Goal: Complete application form: Complete application form

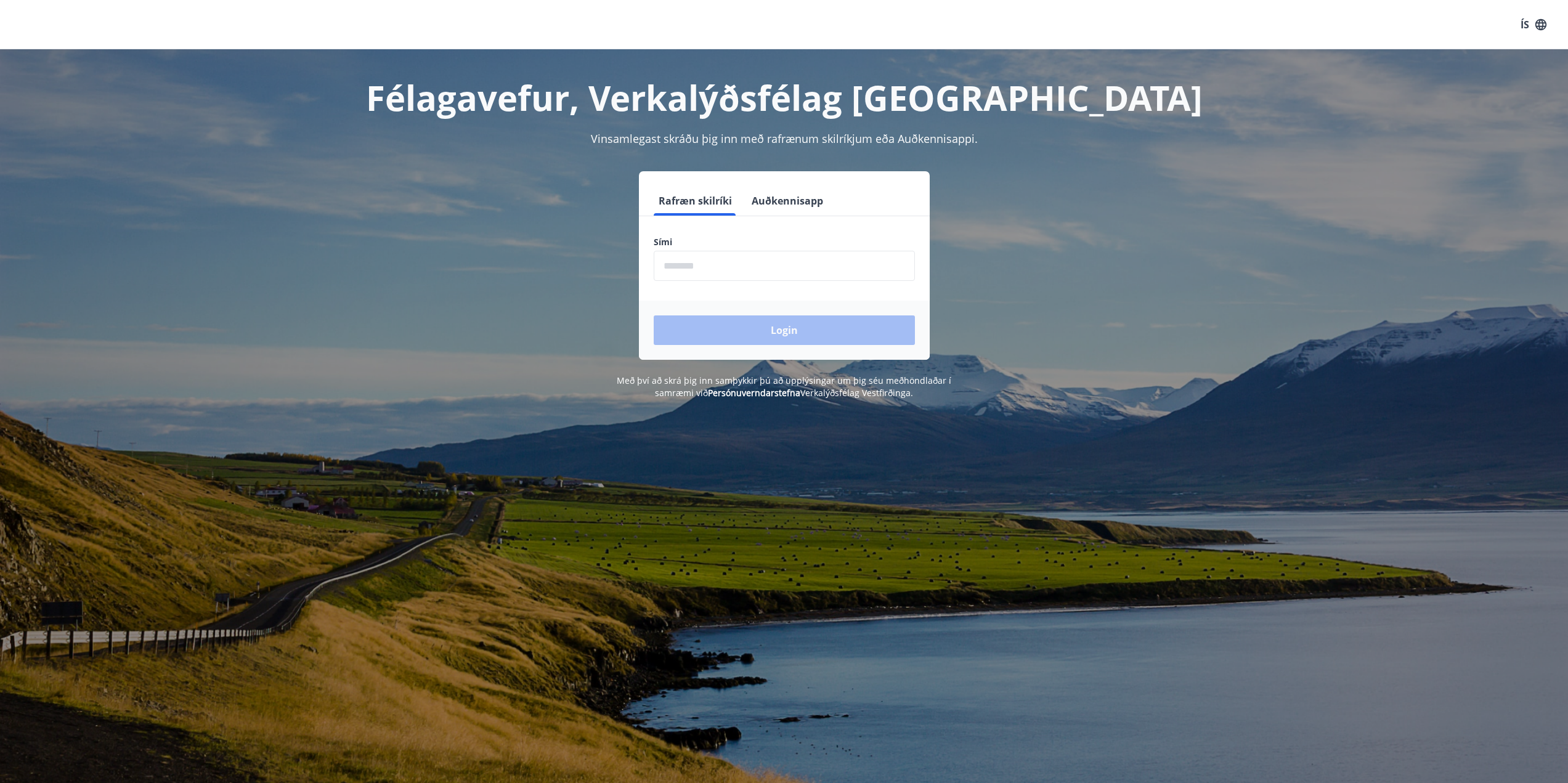
click at [832, 256] on input "phone" at bounding box center [784, 265] width 261 height 30
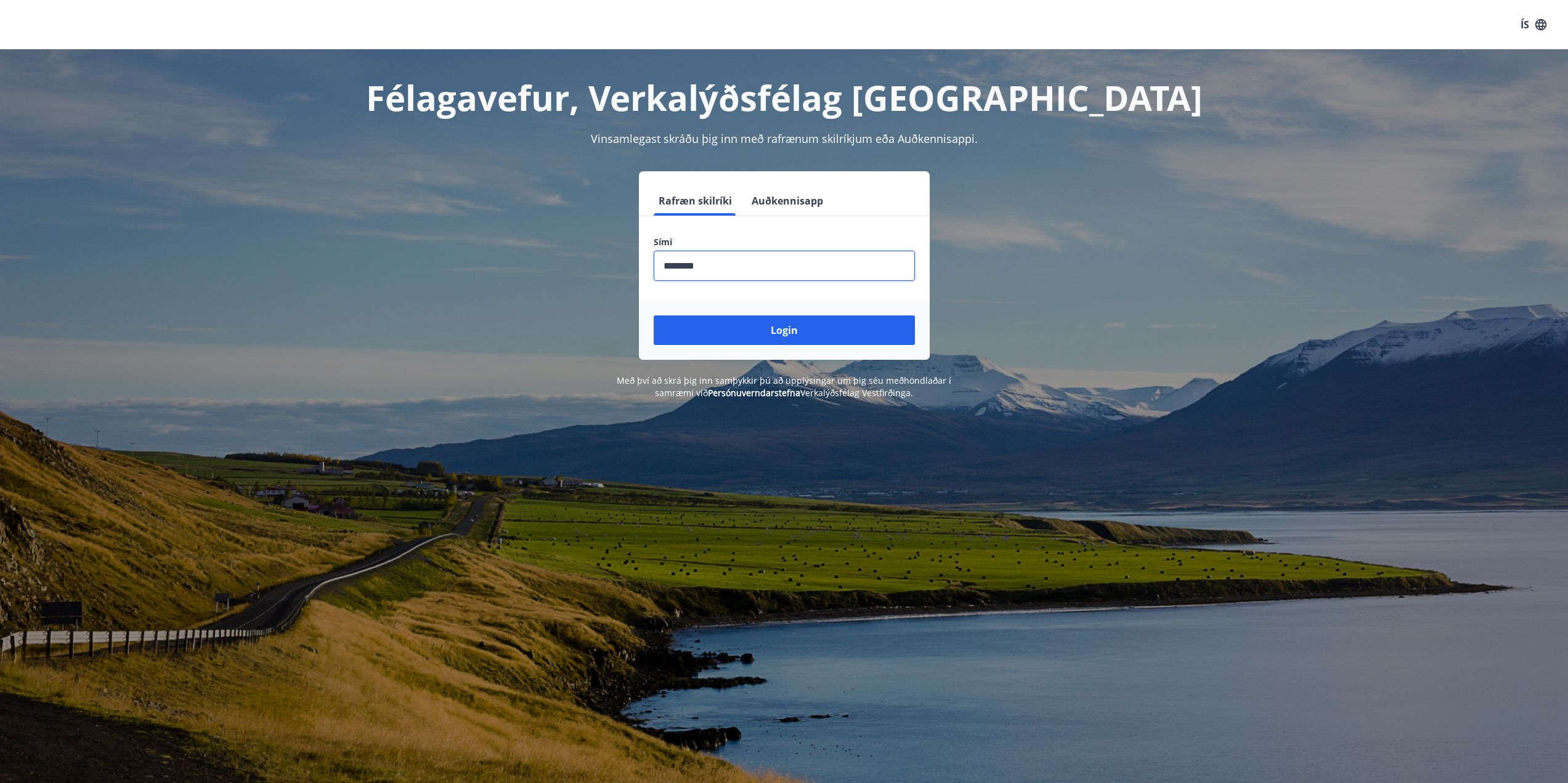
type input "********"
click at [653, 316] on button "Login" at bounding box center [784, 330] width 261 height 29
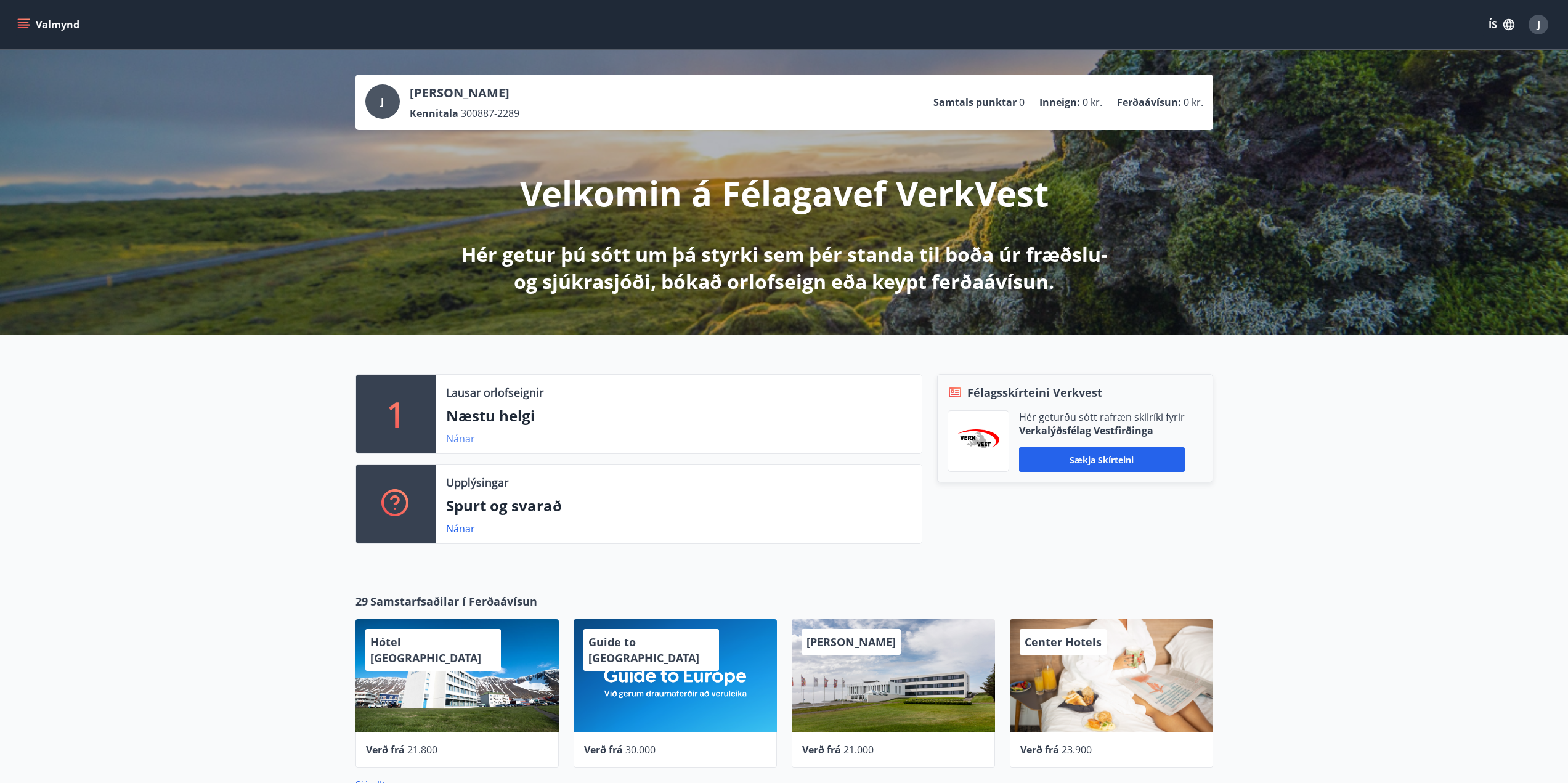
click at [451, 441] on link "Nánar" at bounding box center [460, 439] width 29 height 14
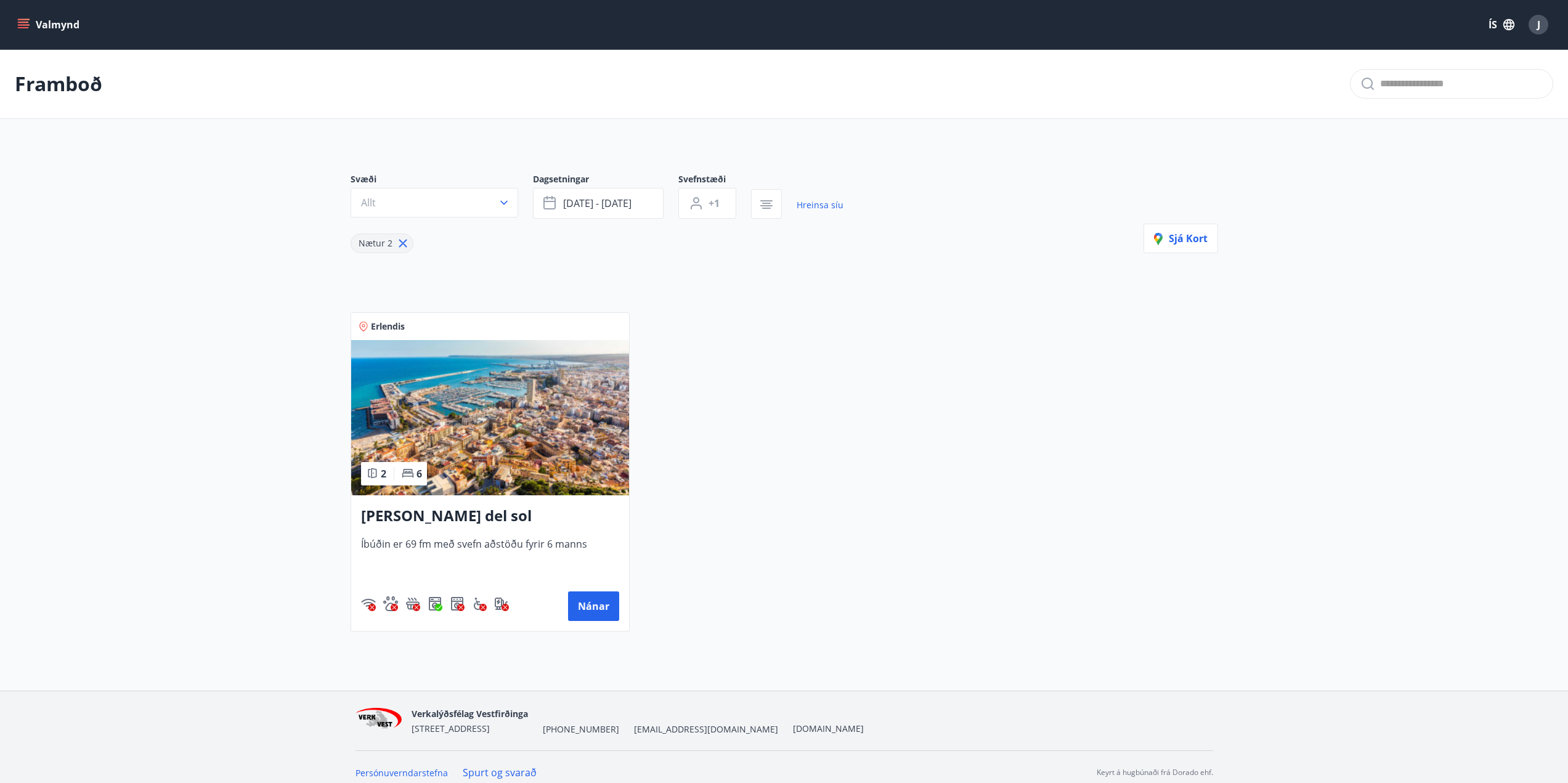
click at [29, 25] on icon "menu" at bounding box center [25, 25] width 14 height 2
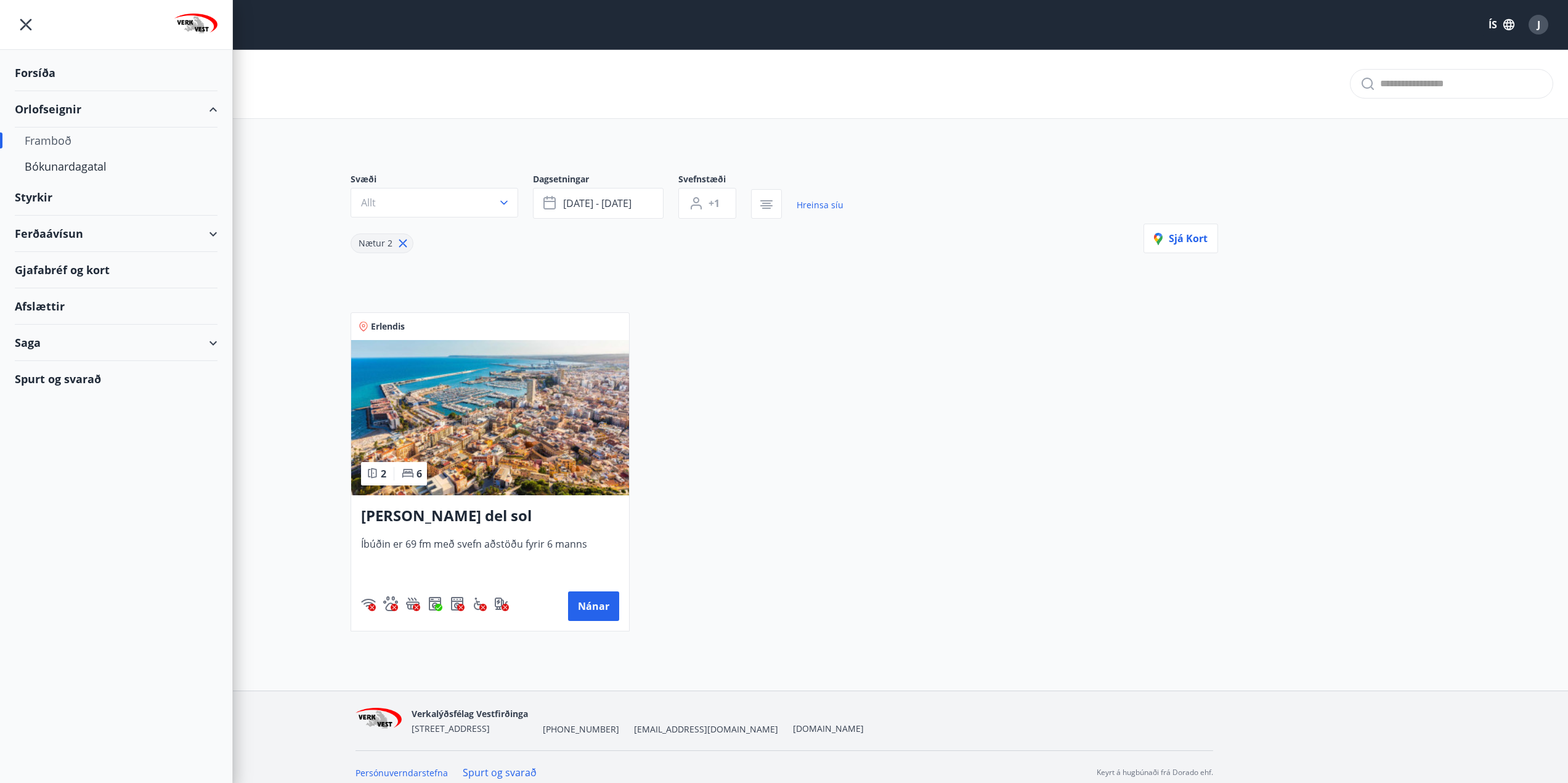
click at [31, 198] on div "Styrkir" at bounding box center [116, 197] width 203 height 36
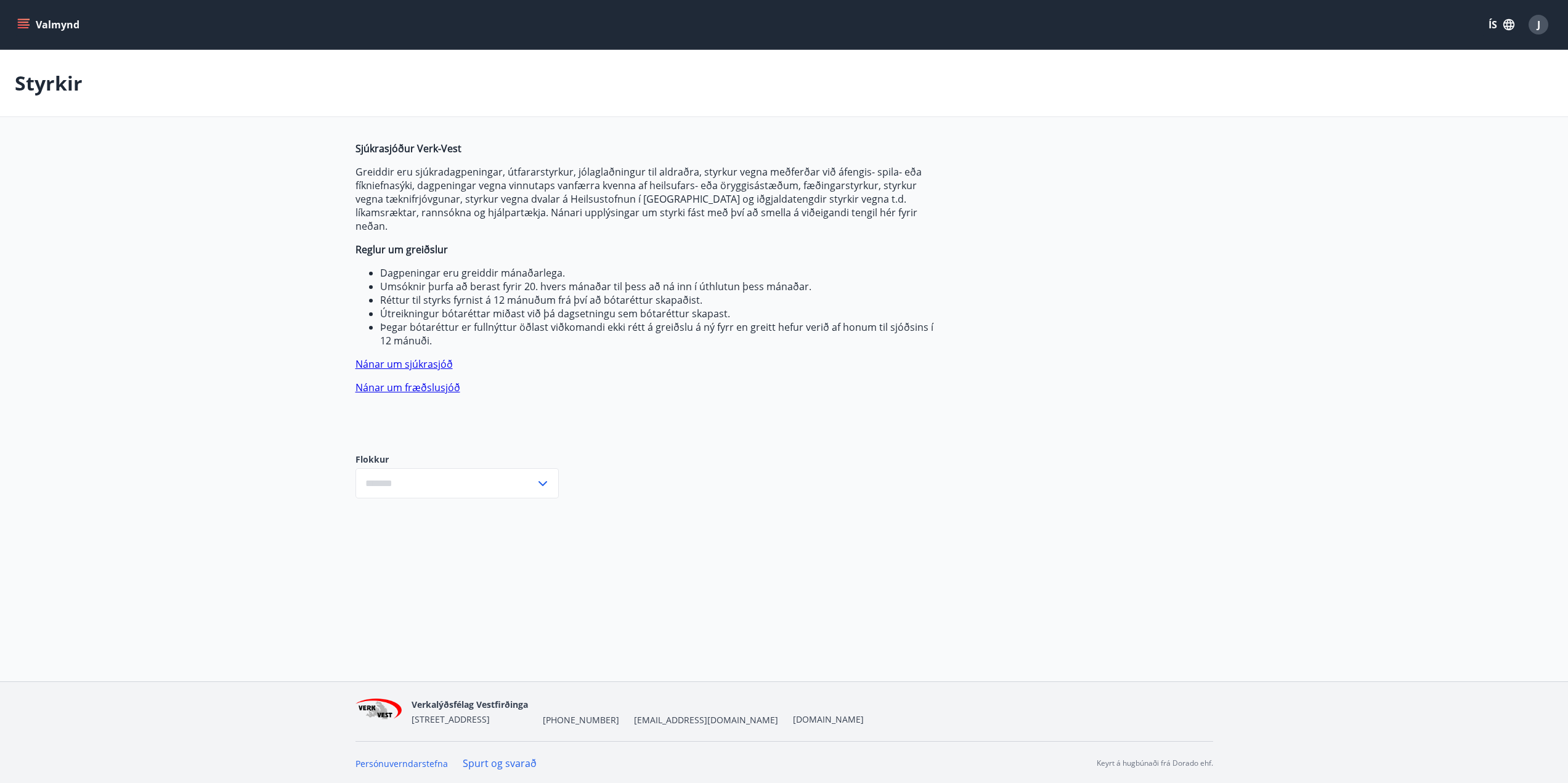
type input "***"
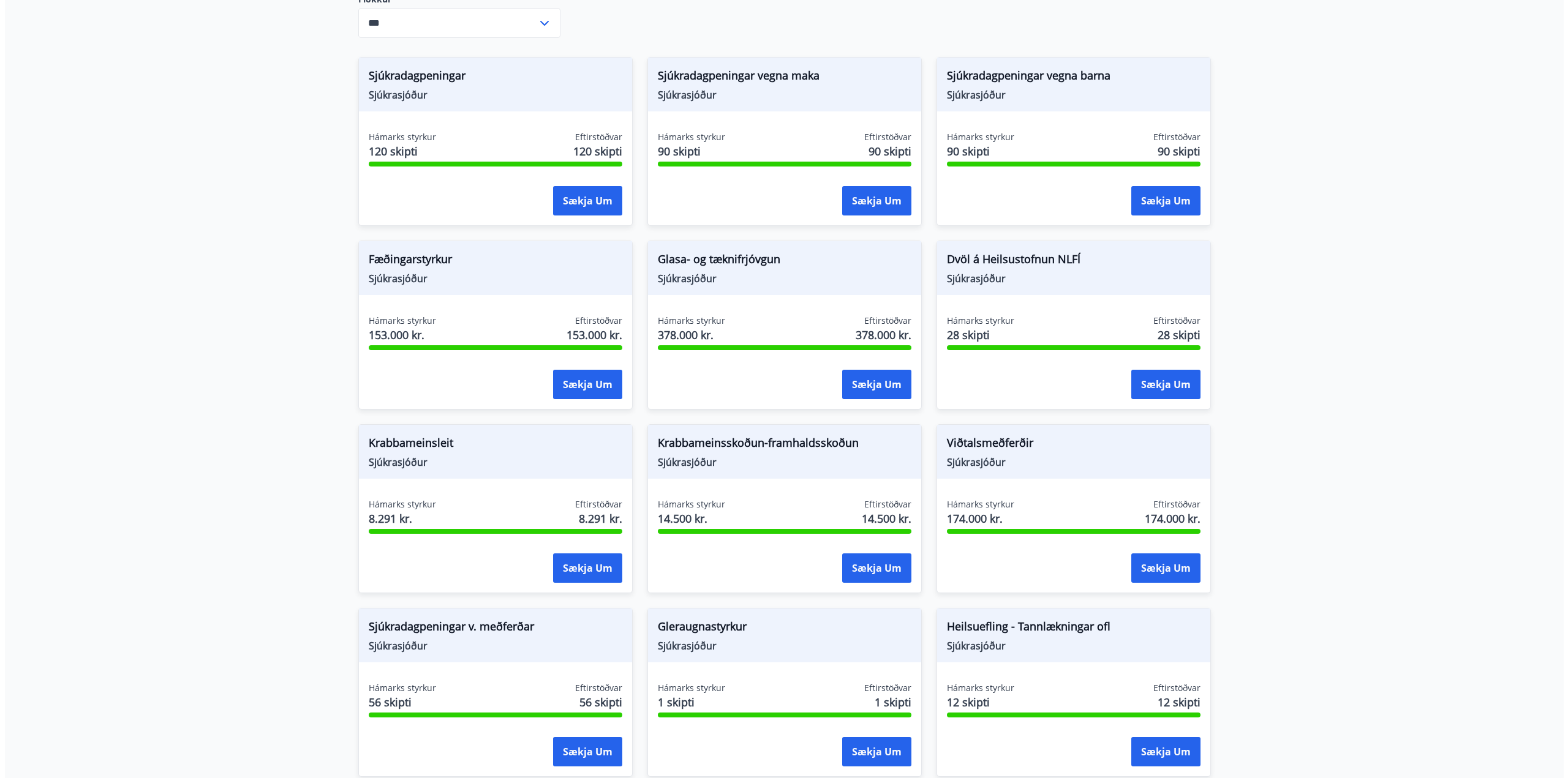
scroll to position [490, 0]
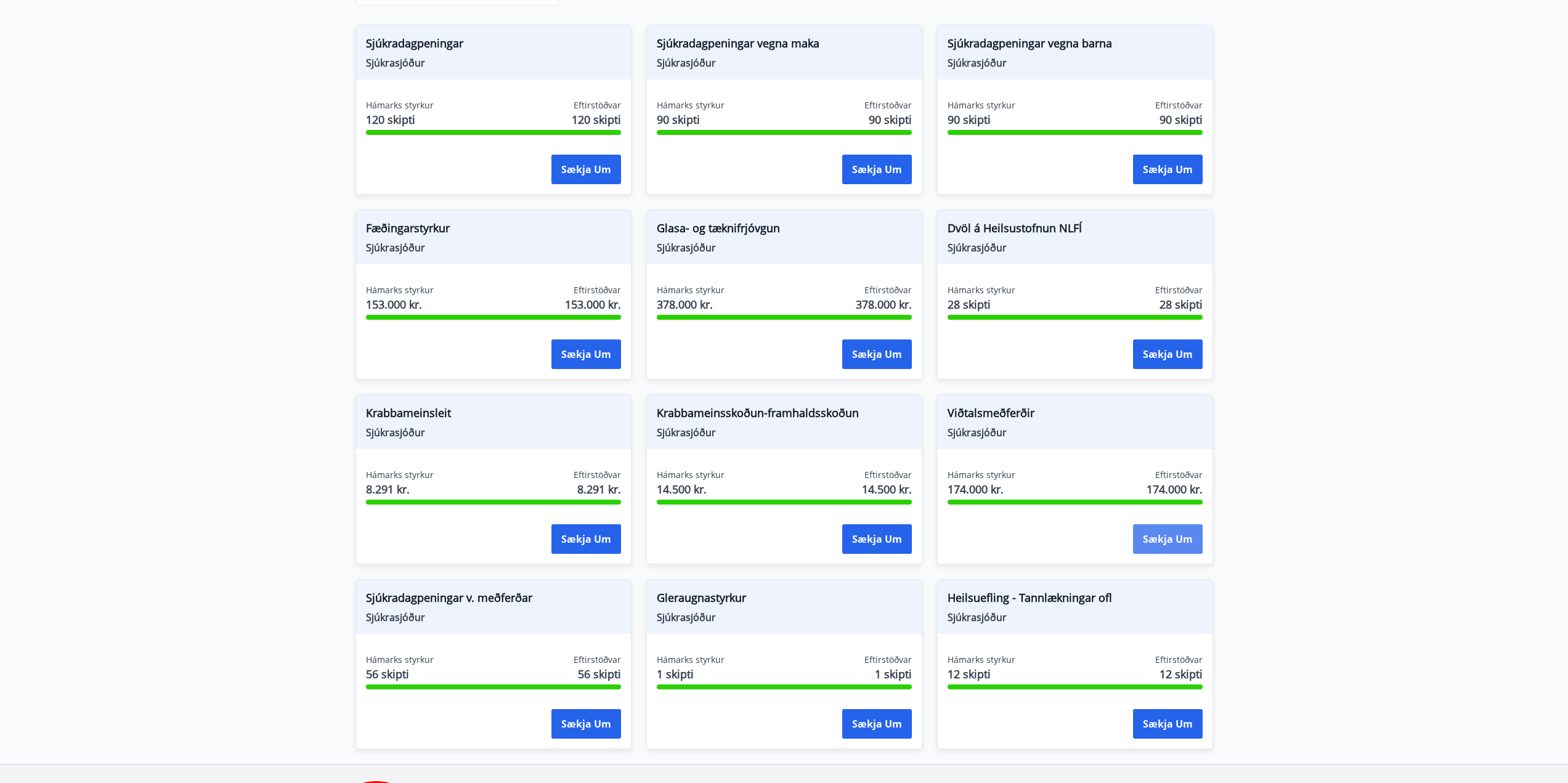
click at [1175, 526] on button "Sækja um" at bounding box center [1168, 539] width 69 height 29
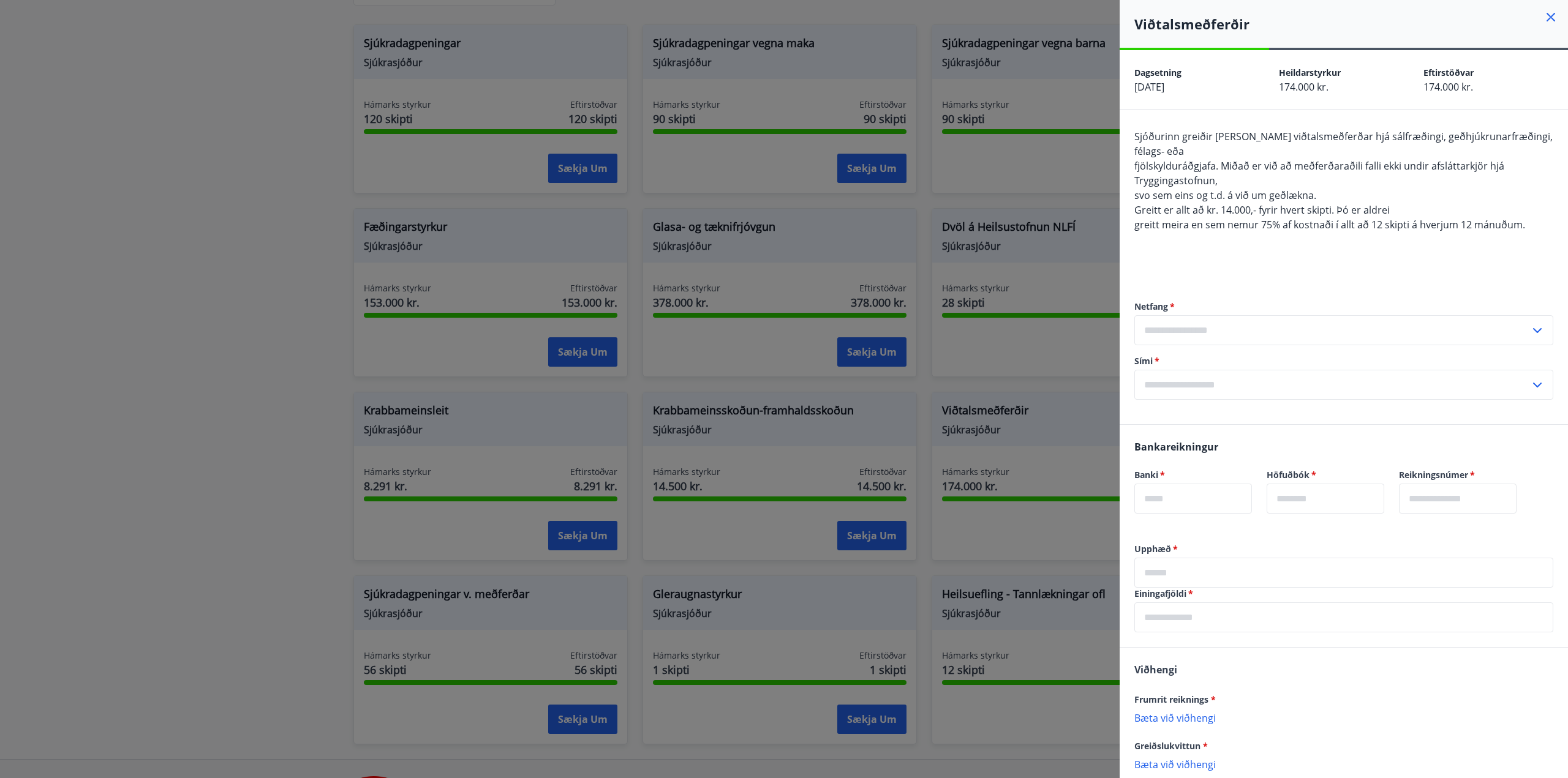
click at [1262, 323] on input "text" at bounding box center [1332, 330] width 396 height 30
click at [1354, 530] on div "Bankareikningur Banki   * ​ Höfuðbók   * ​ Reikningsnúmer   * ​" at bounding box center [1343, 484] width 449 height 118
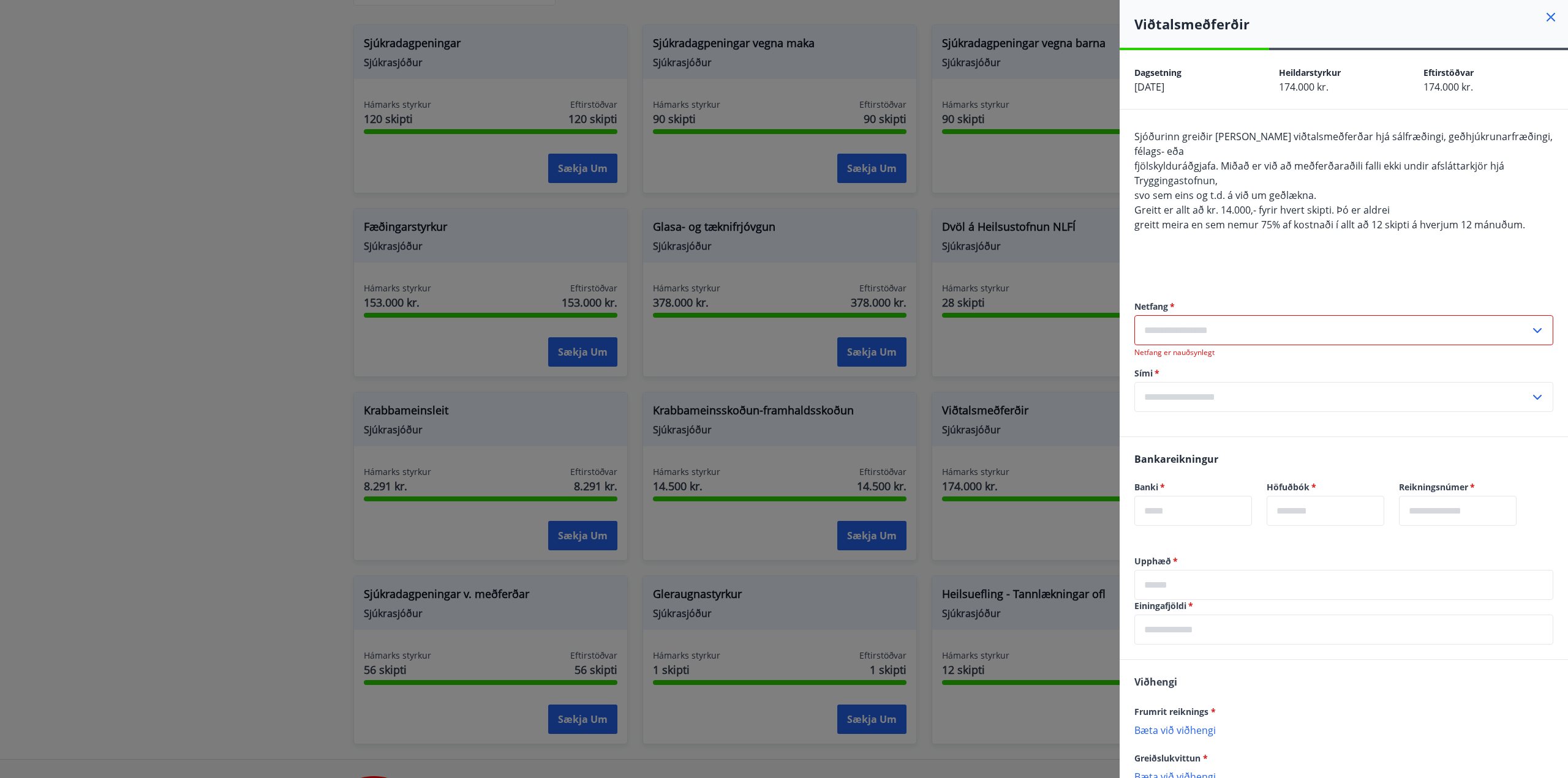
click at [1208, 328] on input "text" at bounding box center [1332, 330] width 396 height 30
click at [1208, 353] on li "Skrá nýtt netfang" at bounding box center [1343, 356] width 418 height 22
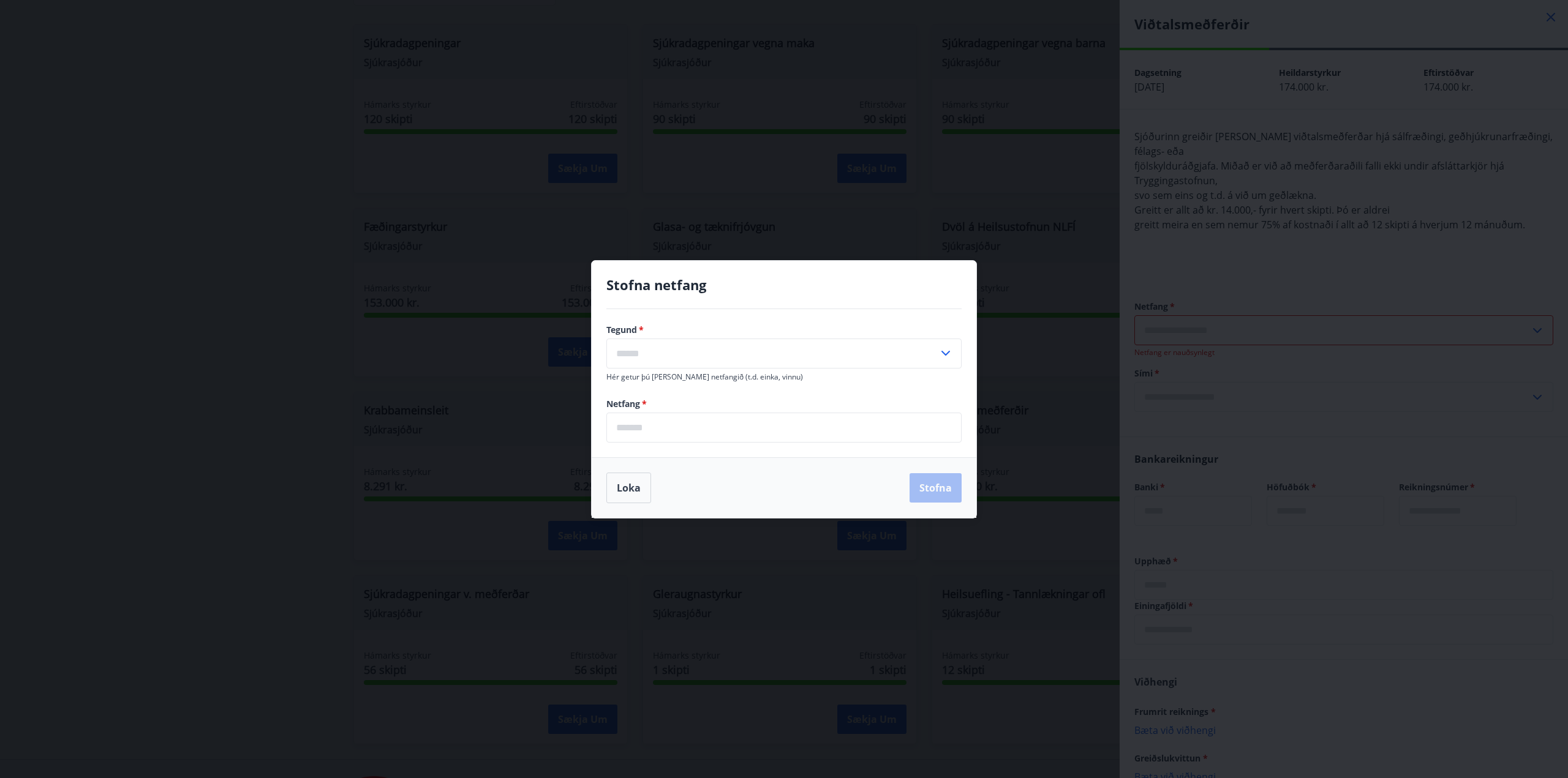
click at [686, 357] on input "text" at bounding box center [772, 353] width 332 height 30
click at [682, 379] on li "Heima" at bounding box center [784, 379] width 354 height 22
type input "*****"
click at [680, 432] on input "email" at bounding box center [784, 427] width 355 height 30
type input "**********"
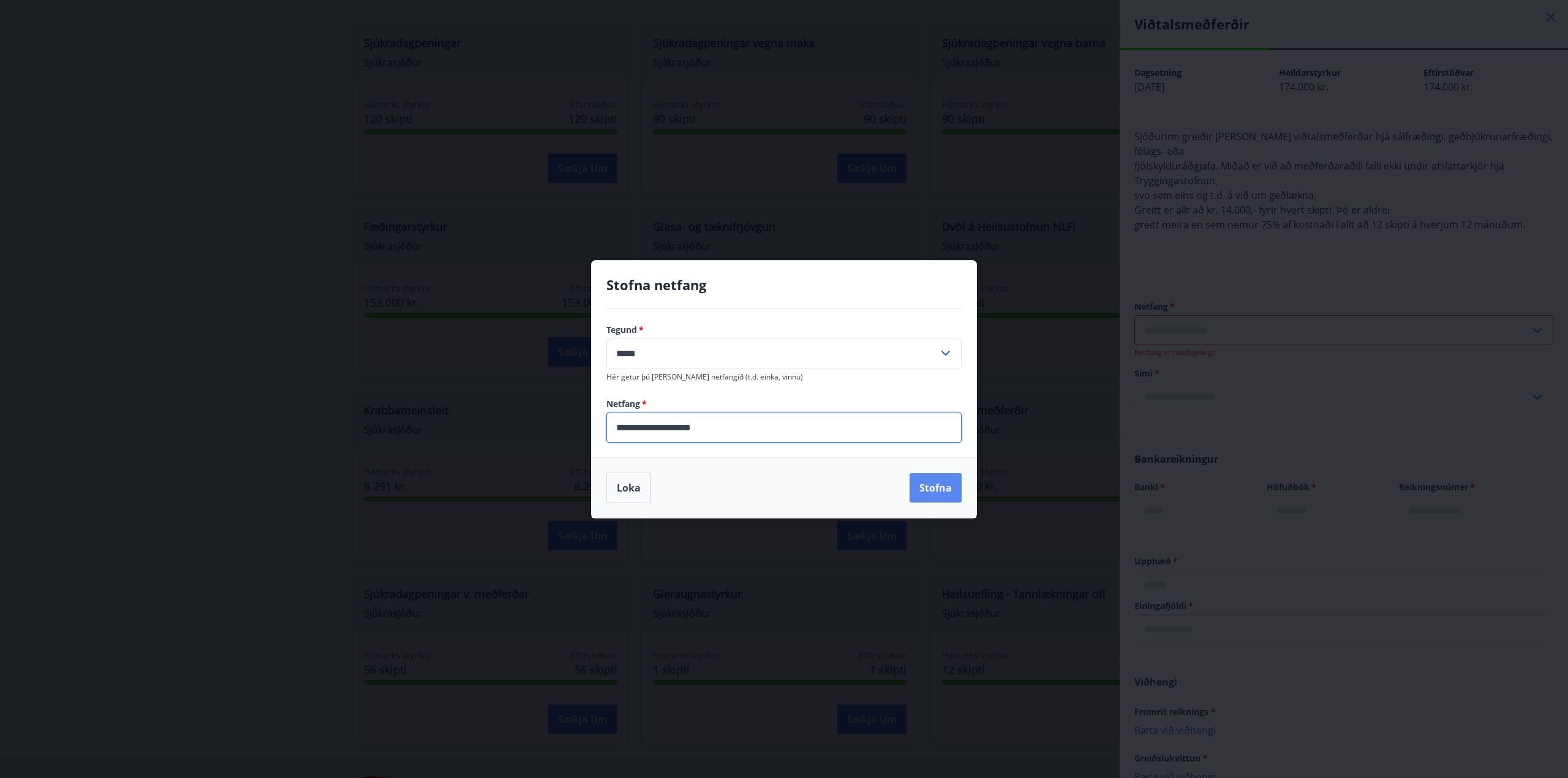
click at [947, 484] on button "Stofna" at bounding box center [935, 487] width 52 height 29
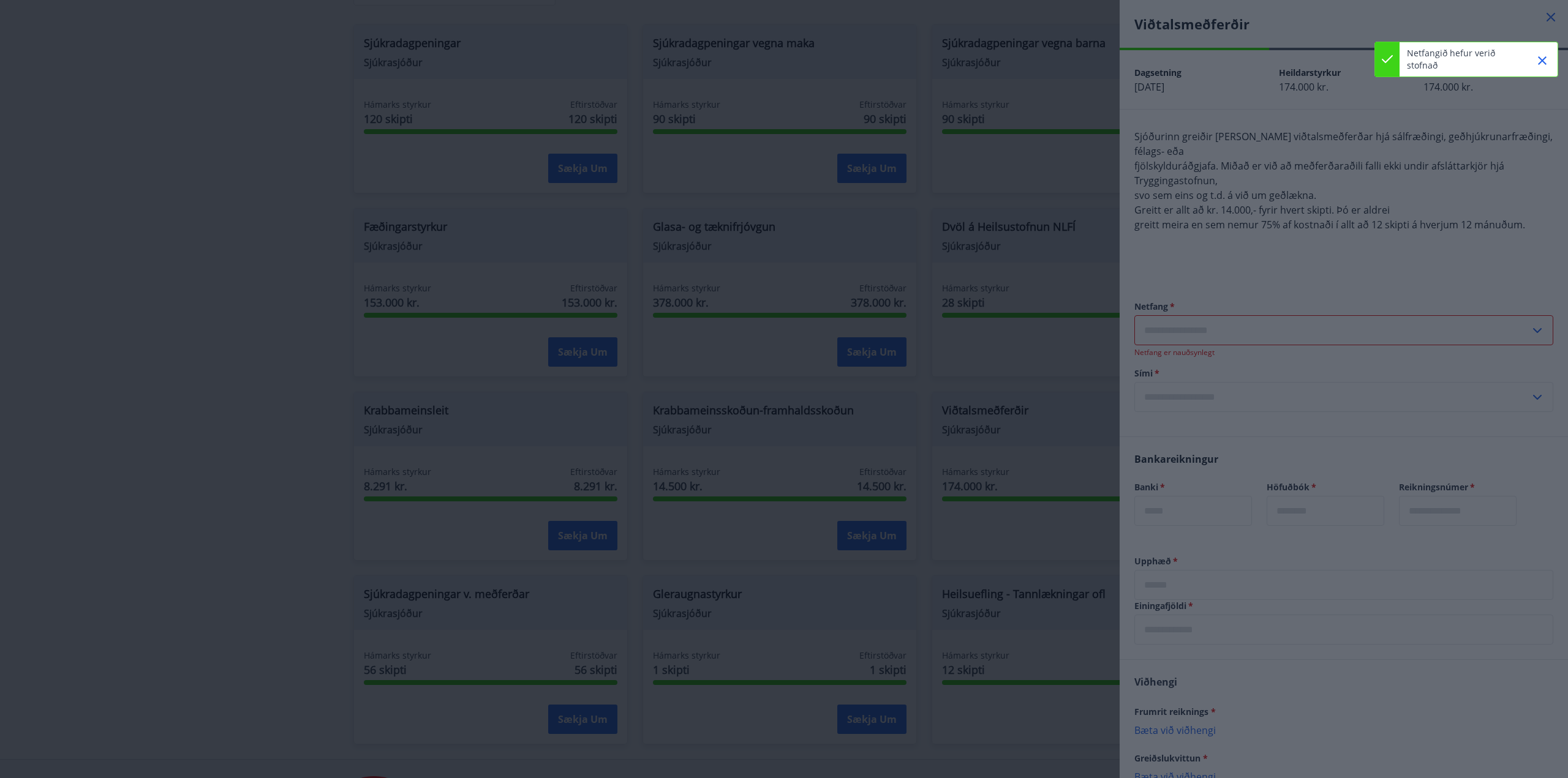
type input "**********"
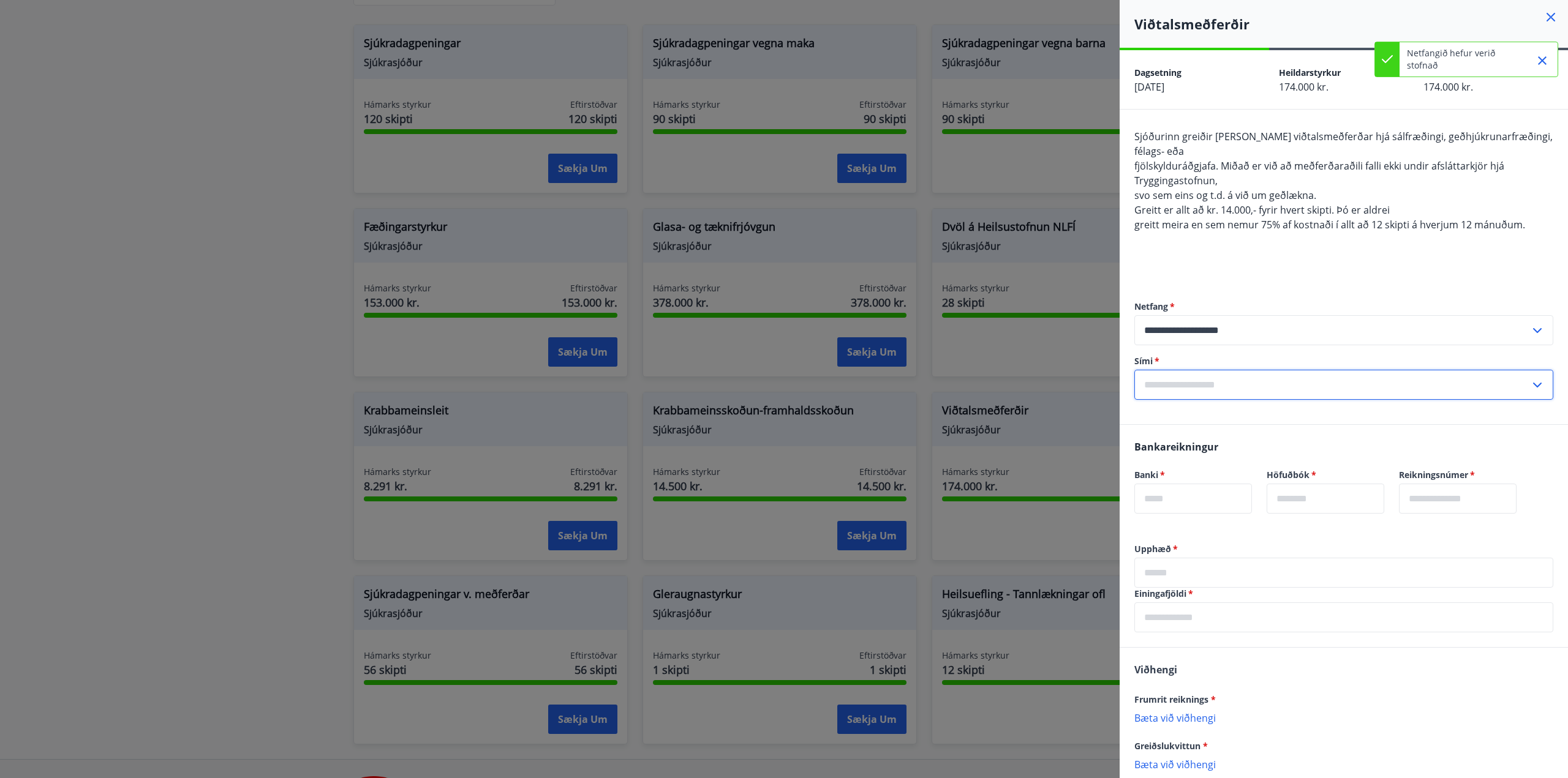
click at [1395, 385] on input "text" at bounding box center [1332, 384] width 396 height 30
click at [1372, 419] on li "Skrá nýtt símanúmer" at bounding box center [1343, 411] width 418 height 22
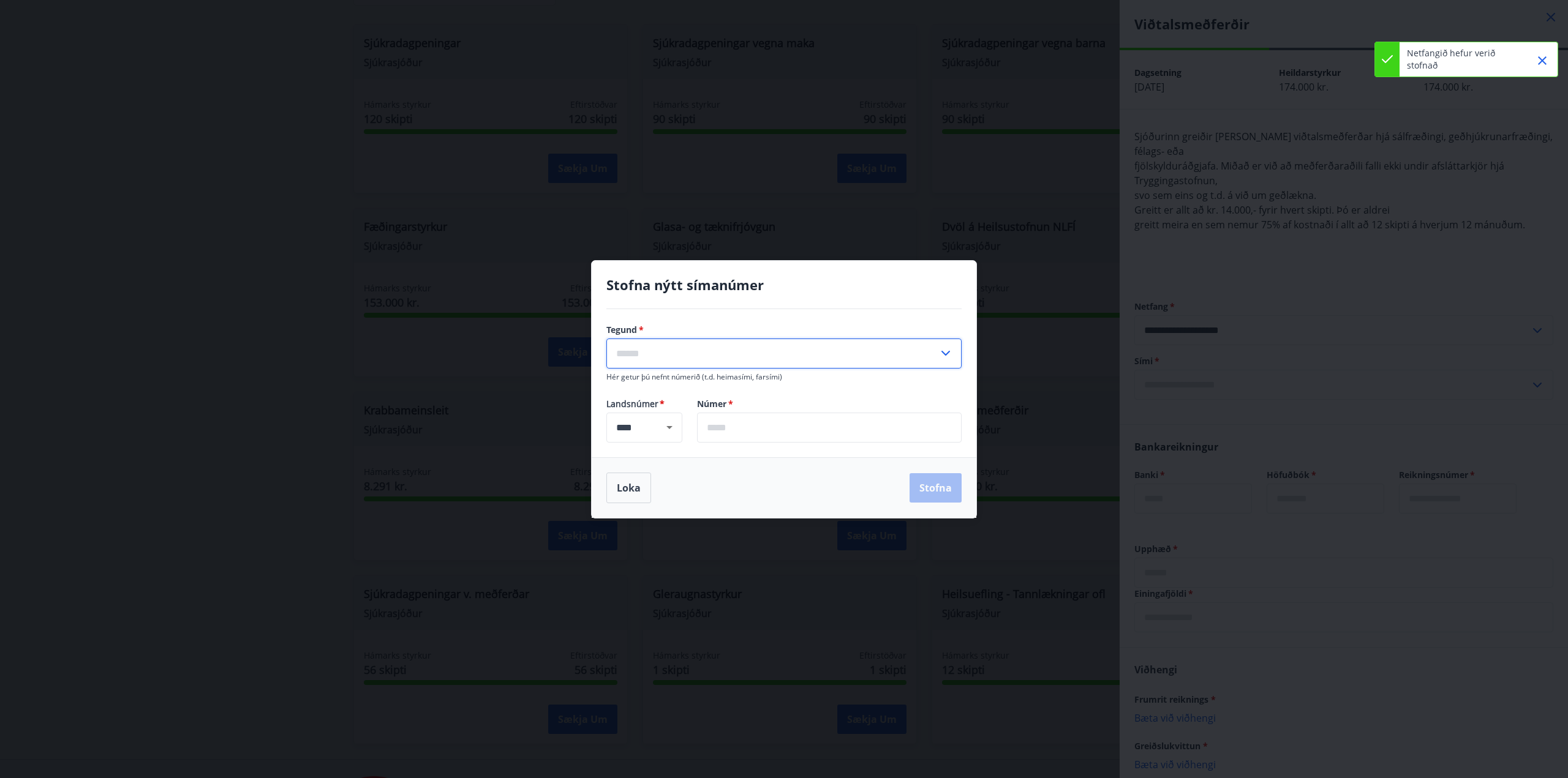
click at [689, 360] on input "text" at bounding box center [772, 353] width 332 height 30
click at [636, 383] on li "Farsími" at bounding box center [784, 379] width 354 height 22
type input "*******"
click at [843, 427] on input "text" at bounding box center [829, 427] width 265 height 30
type input "*******"
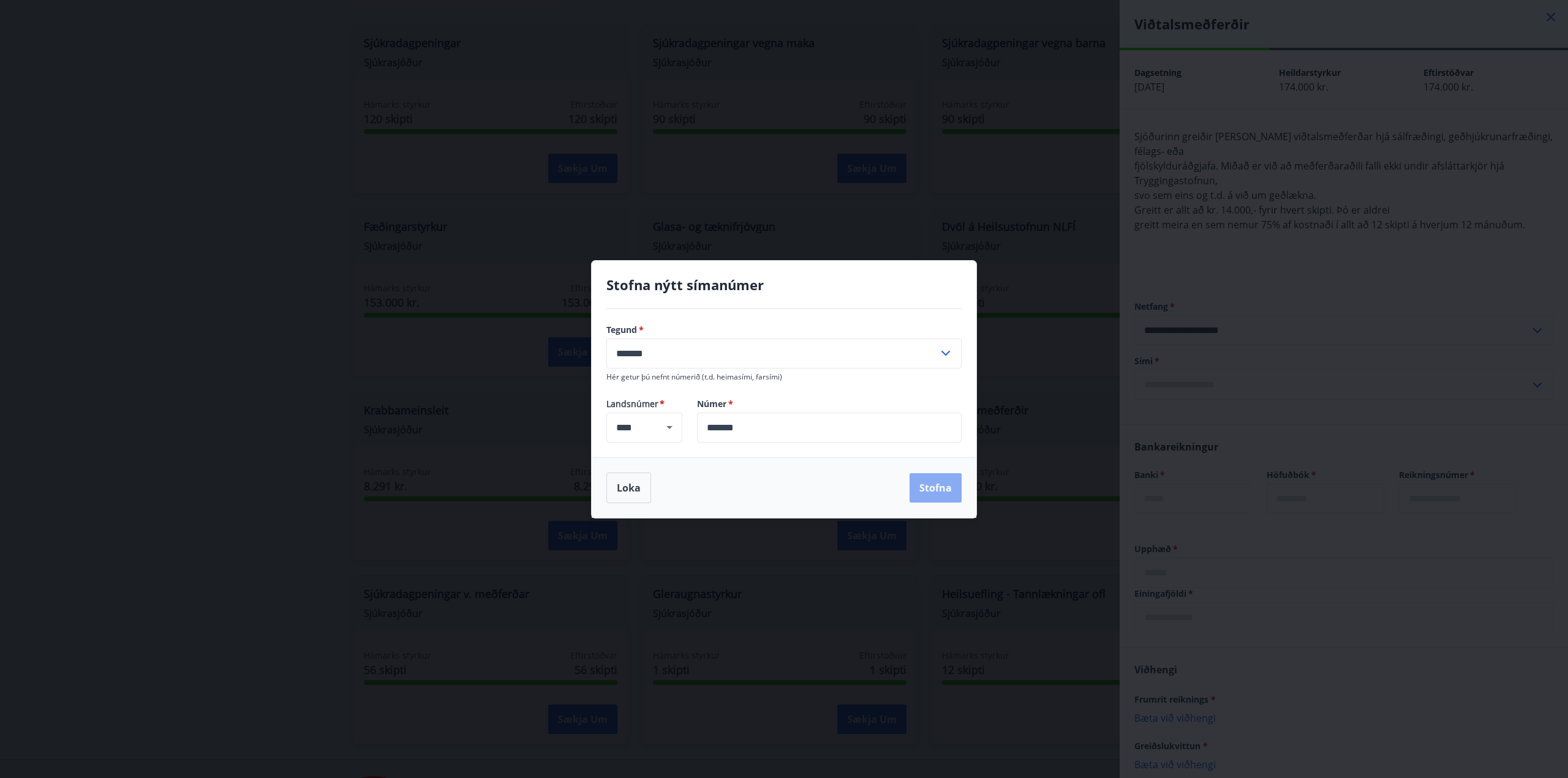
click at [937, 489] on button "Stofna" at bounding box center [935, 487] width 52 height 29
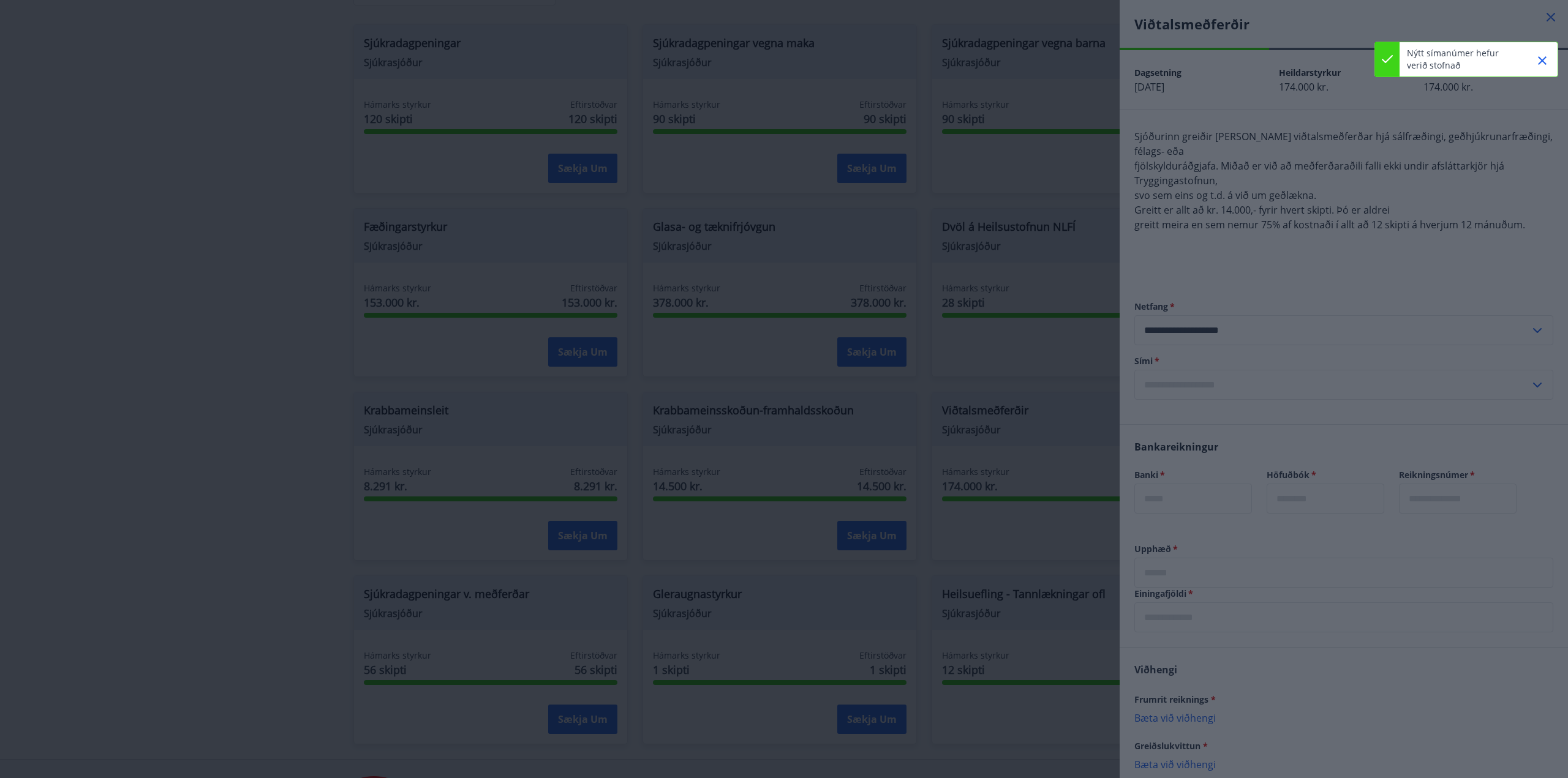
type input "**********"
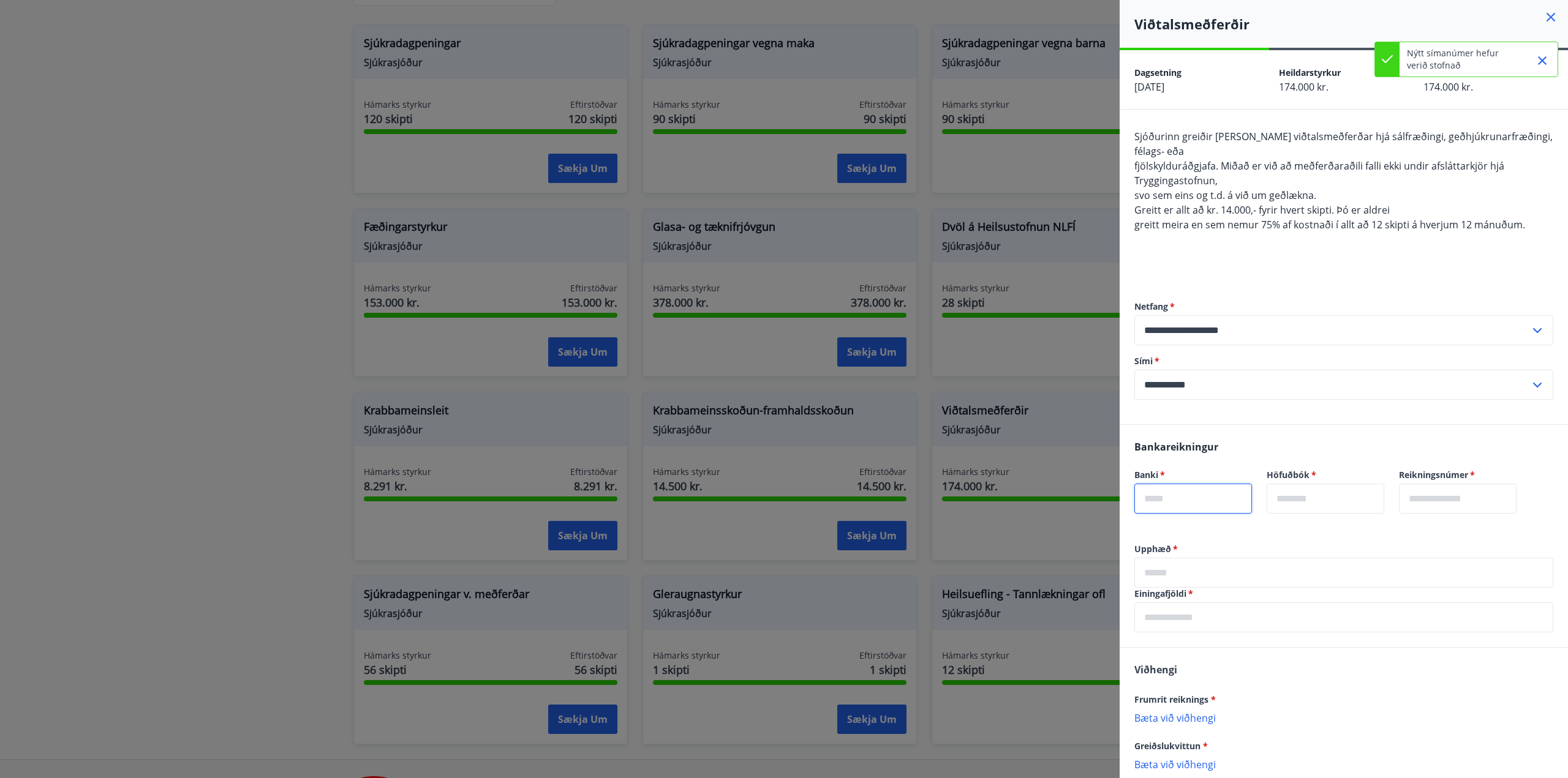
click at [1169, 498] on input "text" at bounding box center [1192, 498] width 117 height 30
type input "****"
click at [1343, 497] on input "text" at bounding box center [1325, 498] width 117 height 30
type input "**"
click at [1468, 497] on input "text" at bounding box center [1457, 498] width 117 height 30
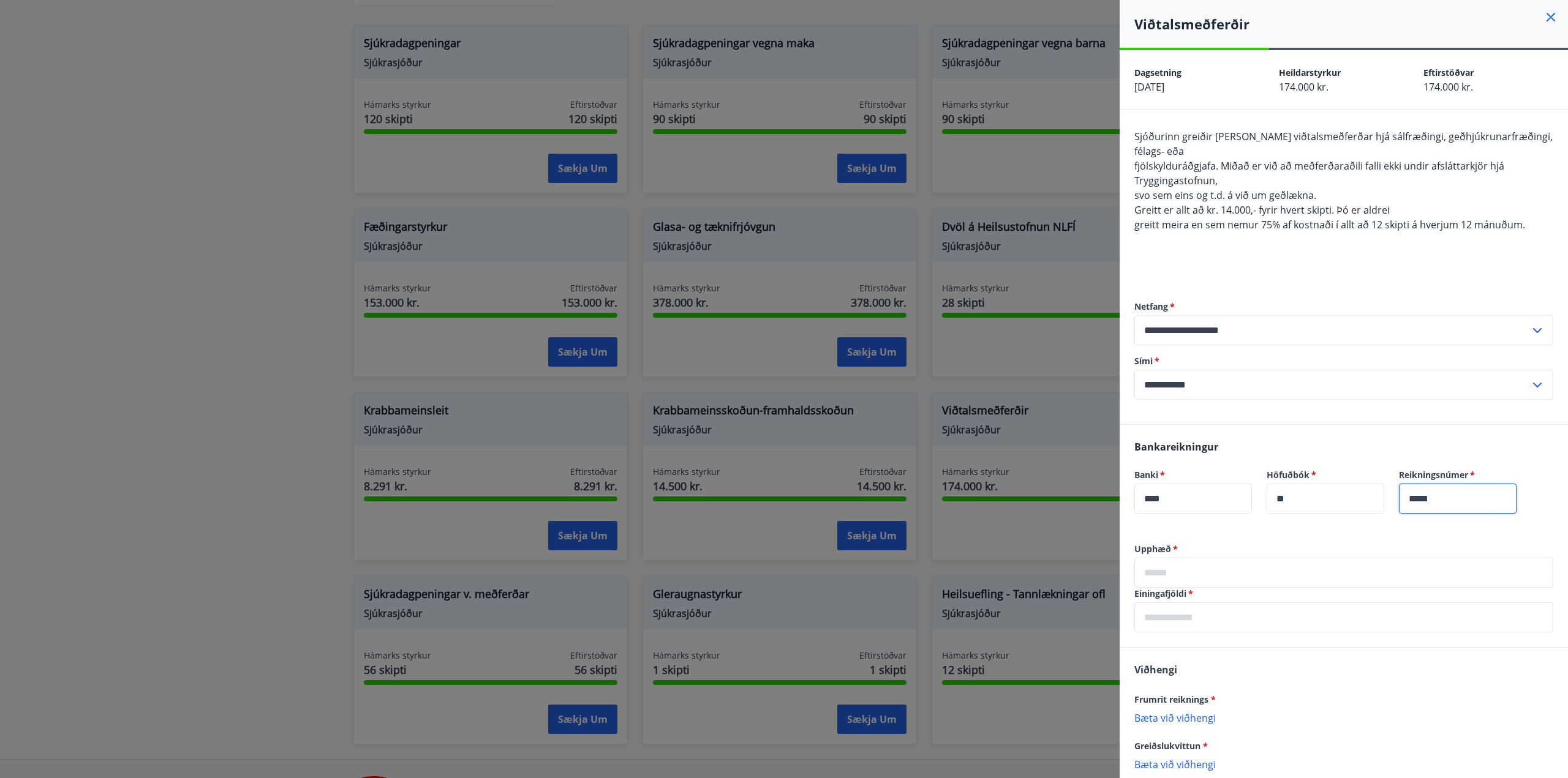
scroll to position [114, 0]
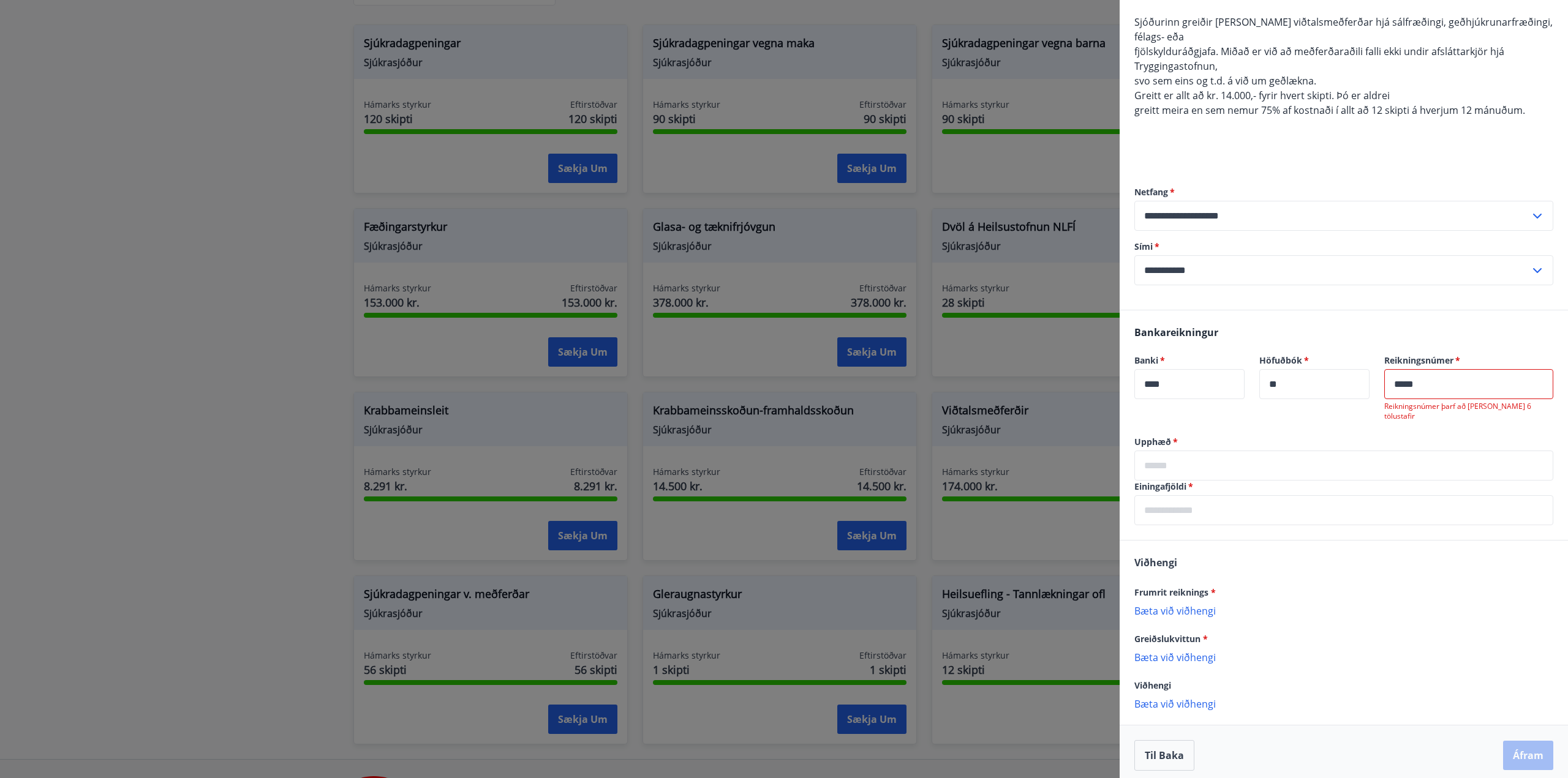
click at [1418, 382] on input "*****" at bounding box center [1468, 384] width 169 height 30
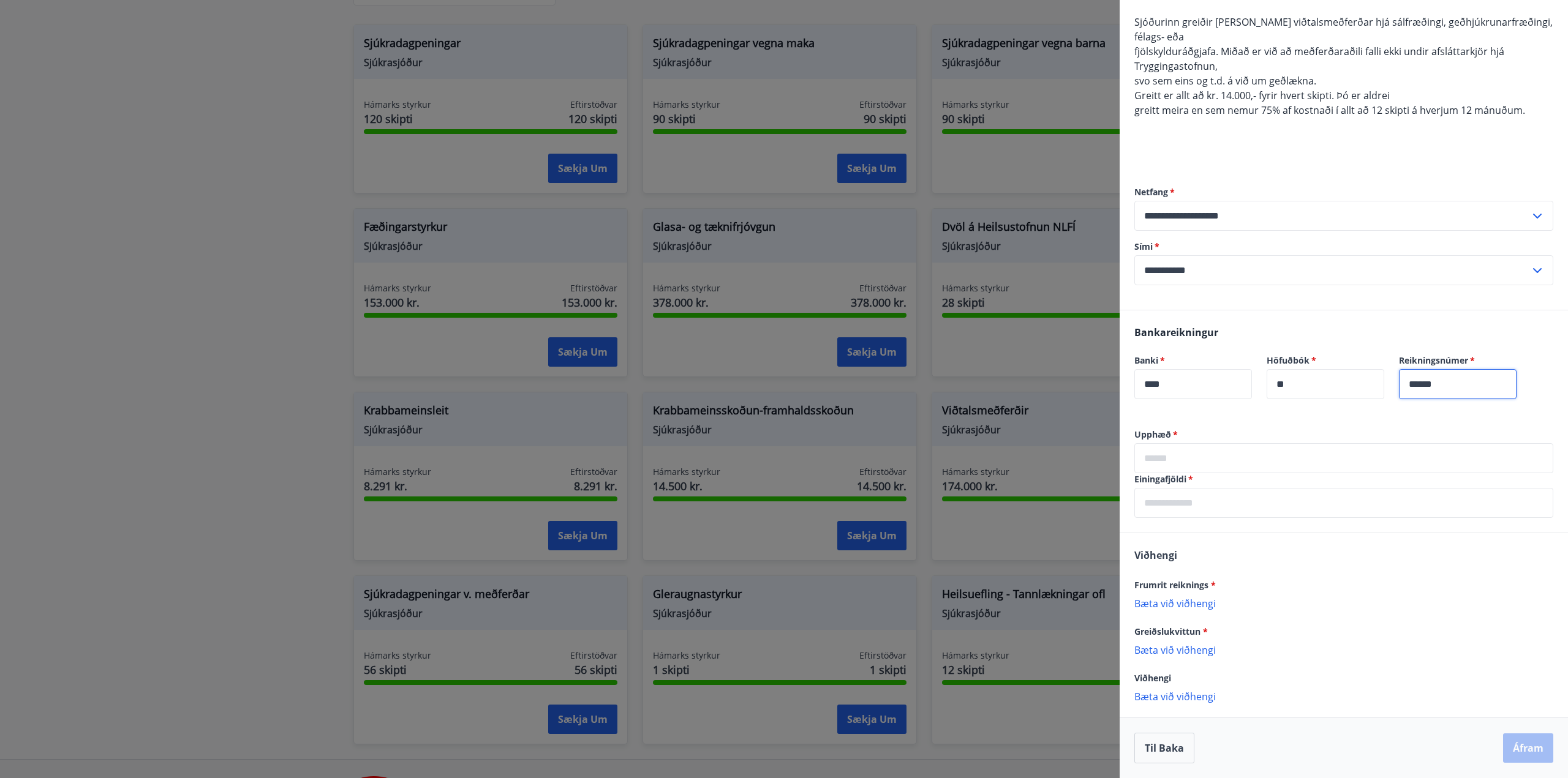
type input "******"
click at [1420, 668] on div "Viðhengi Frumrit reiknings * [PERSON_NAME] við viðhengi {error_attachment_undef…" at bounding box center [1343, 625] width 449 height 184
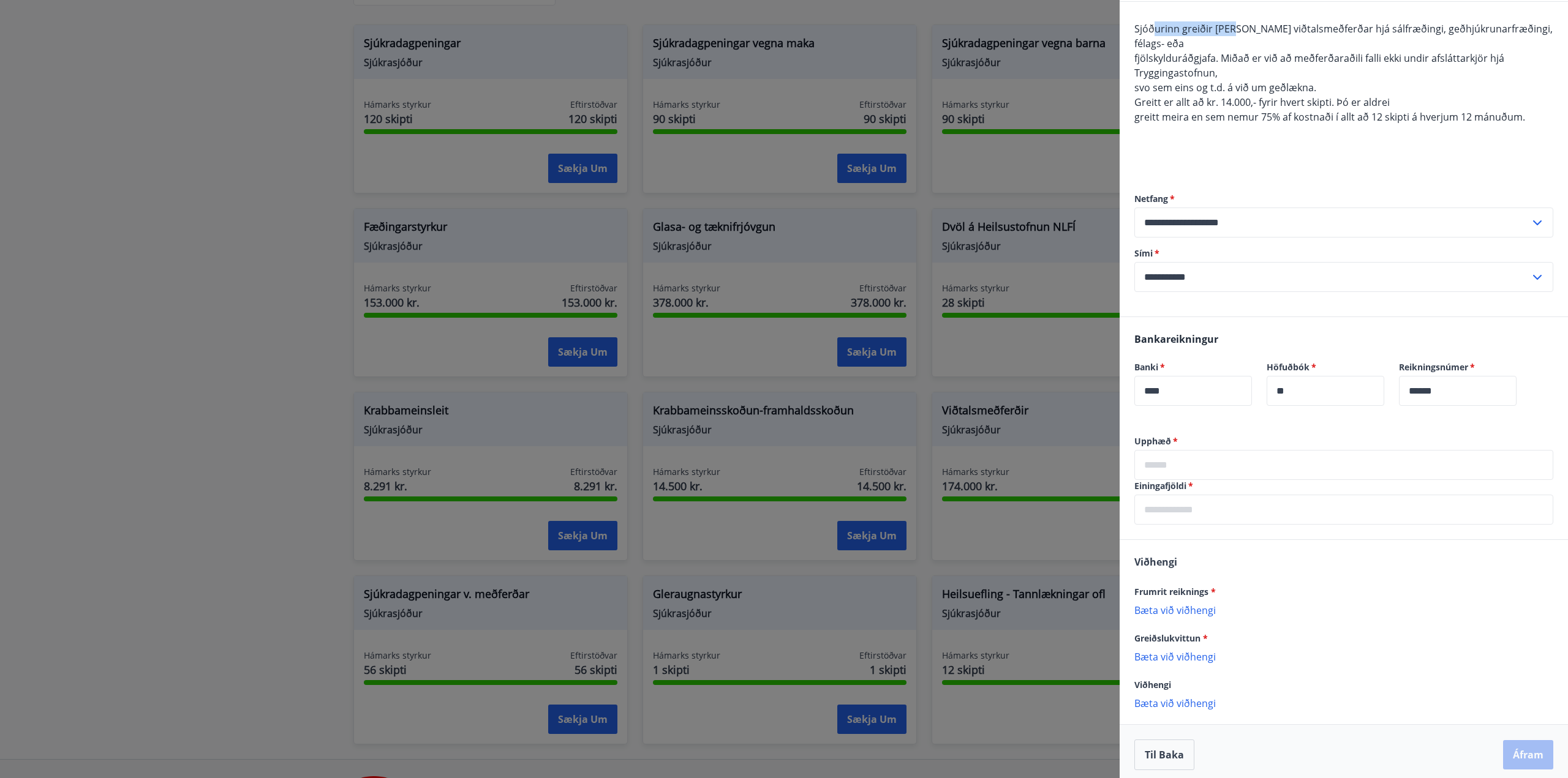
scroll to position [106, 0]
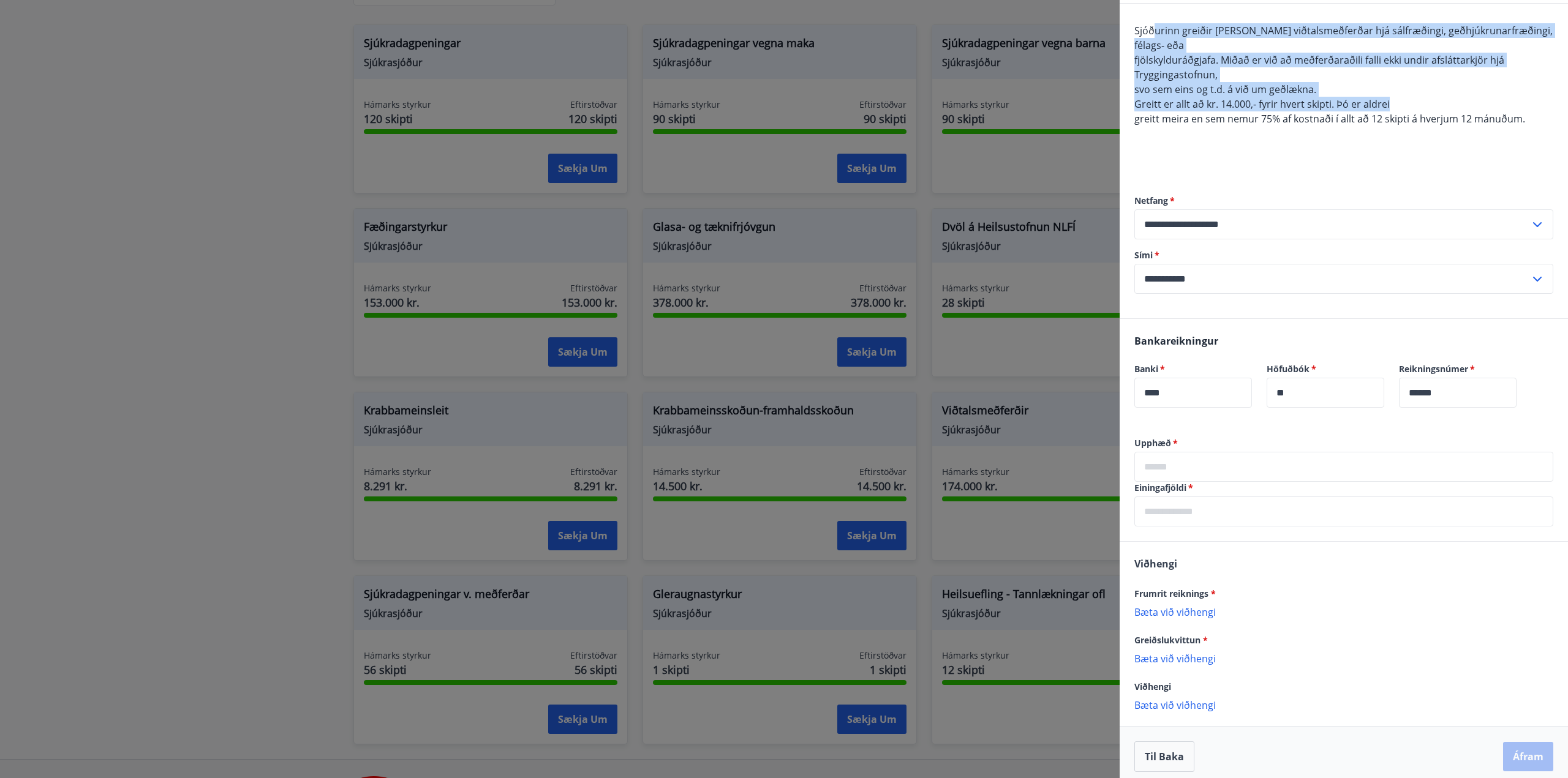
drag, startPoint x: 1155, startPoint y: 28, endPoint x: 1417, endPoint y: 107, distance: 273.7
click at [1417, 107] on div "Sjóðurinn greiðir [PERSON_NAME] viðtalsmeðferðar hjá sálfræðingi, geðhjúkrunarf…" at bounding box center [1343, 97] width 419 height 147
copy span "urinn greiðir [PERSON_NAME] viðtalsmeðferðar hjá sálfræðingi, geðhjúkrunarfræði…"
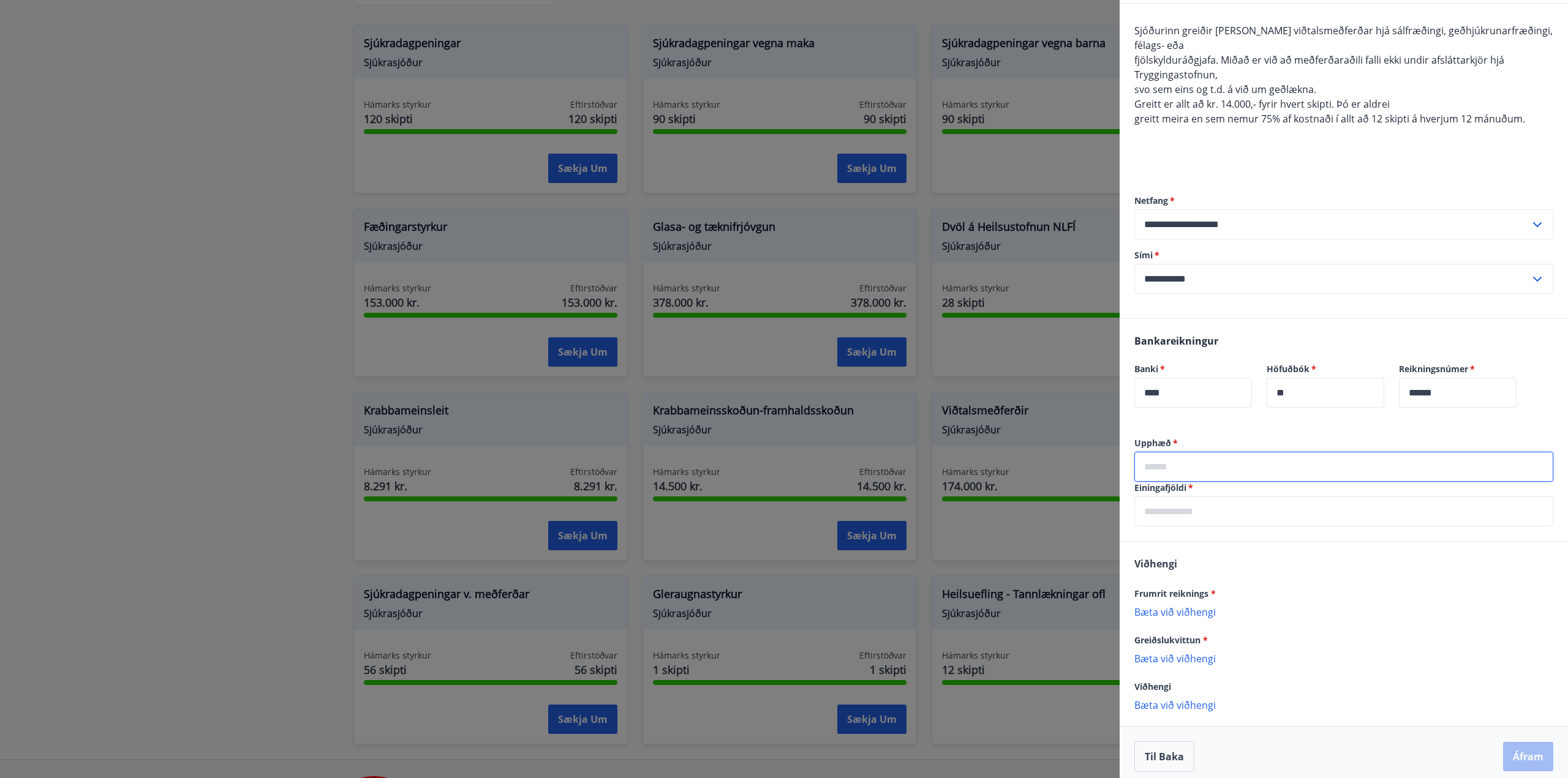
click at [1274, 464] on input "text" at bounding box center [1343, 466] width 419 height 30
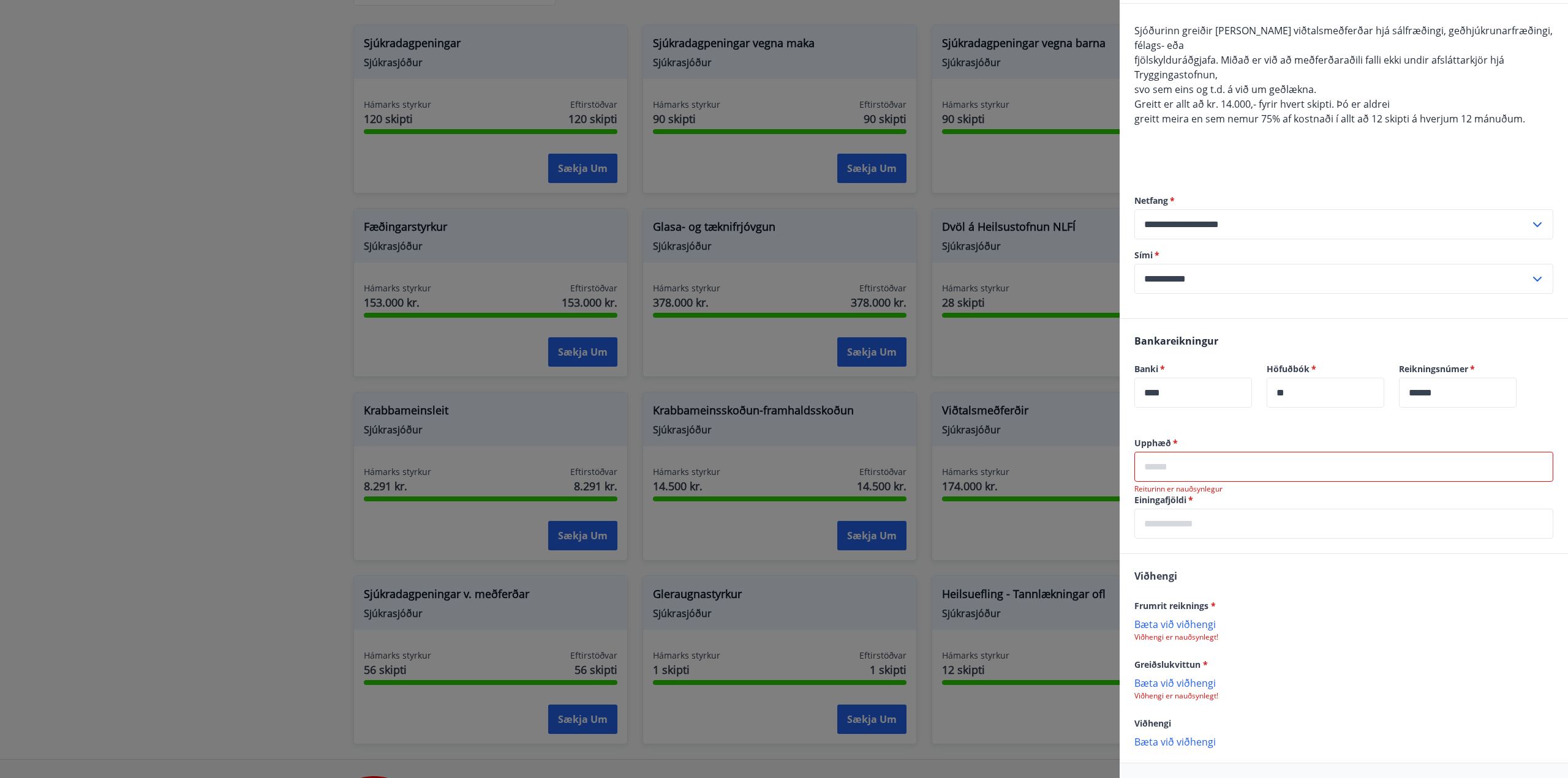
click at [1227, 514] on input "text" at bounding box center [1343, 524] width 419 height 30
type input "*"
click at [1199, 474] on input "text" at bounding box center [1343, 466] width 419 height 30
type input "*****"
drag, startPoint x: 1326, startPoint y: 595, endPoint x: 1169, endPoint y: 629, distance: 160.6
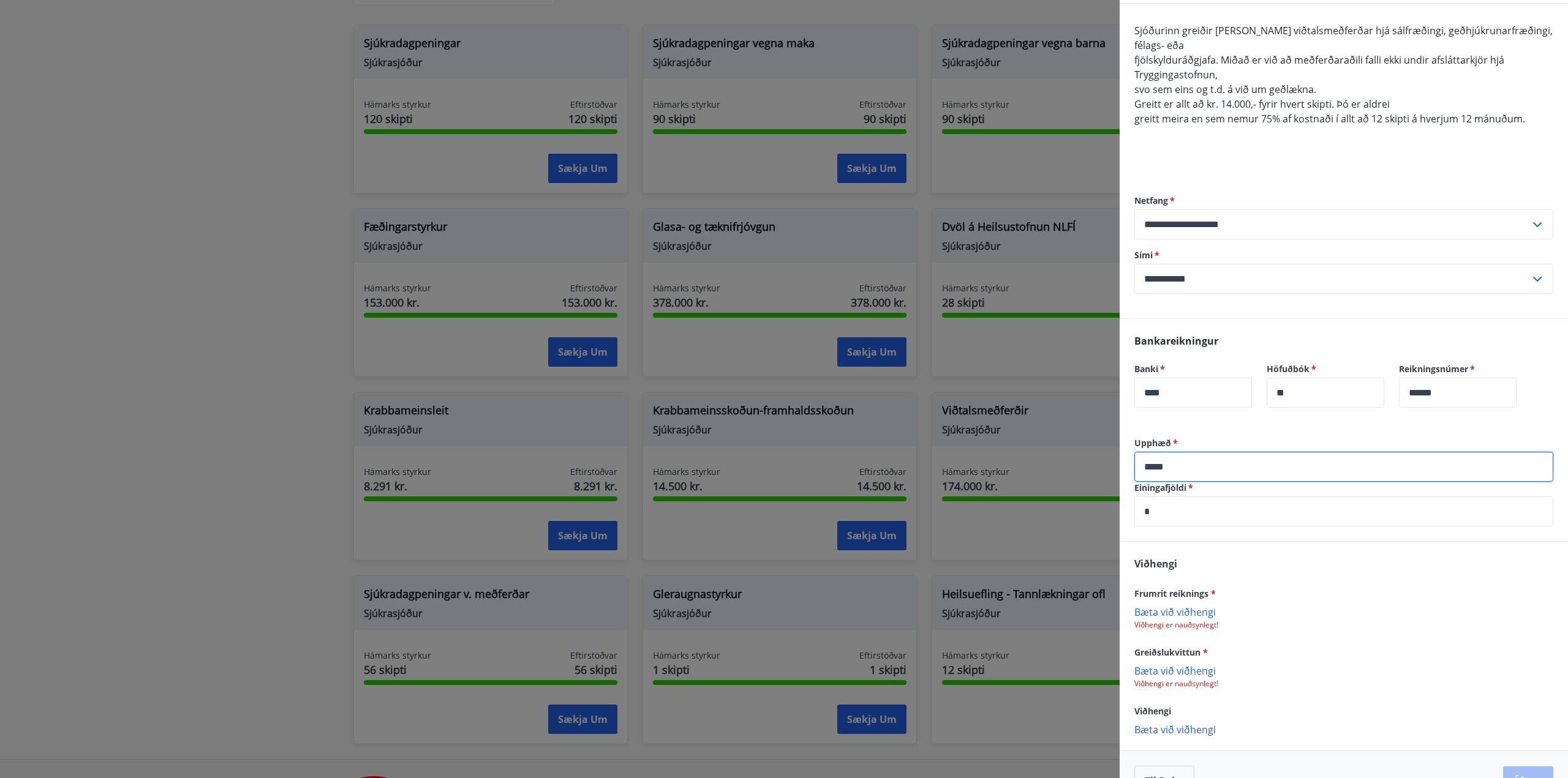
click at [1324, 595] on div "Frumrit reiknings *" at bounding box center [1343, 593] width 419 height 15
click at [1179, 671] on p "Bæta við viðhengi" at bounding box center [1343, 671] width 419 height 12
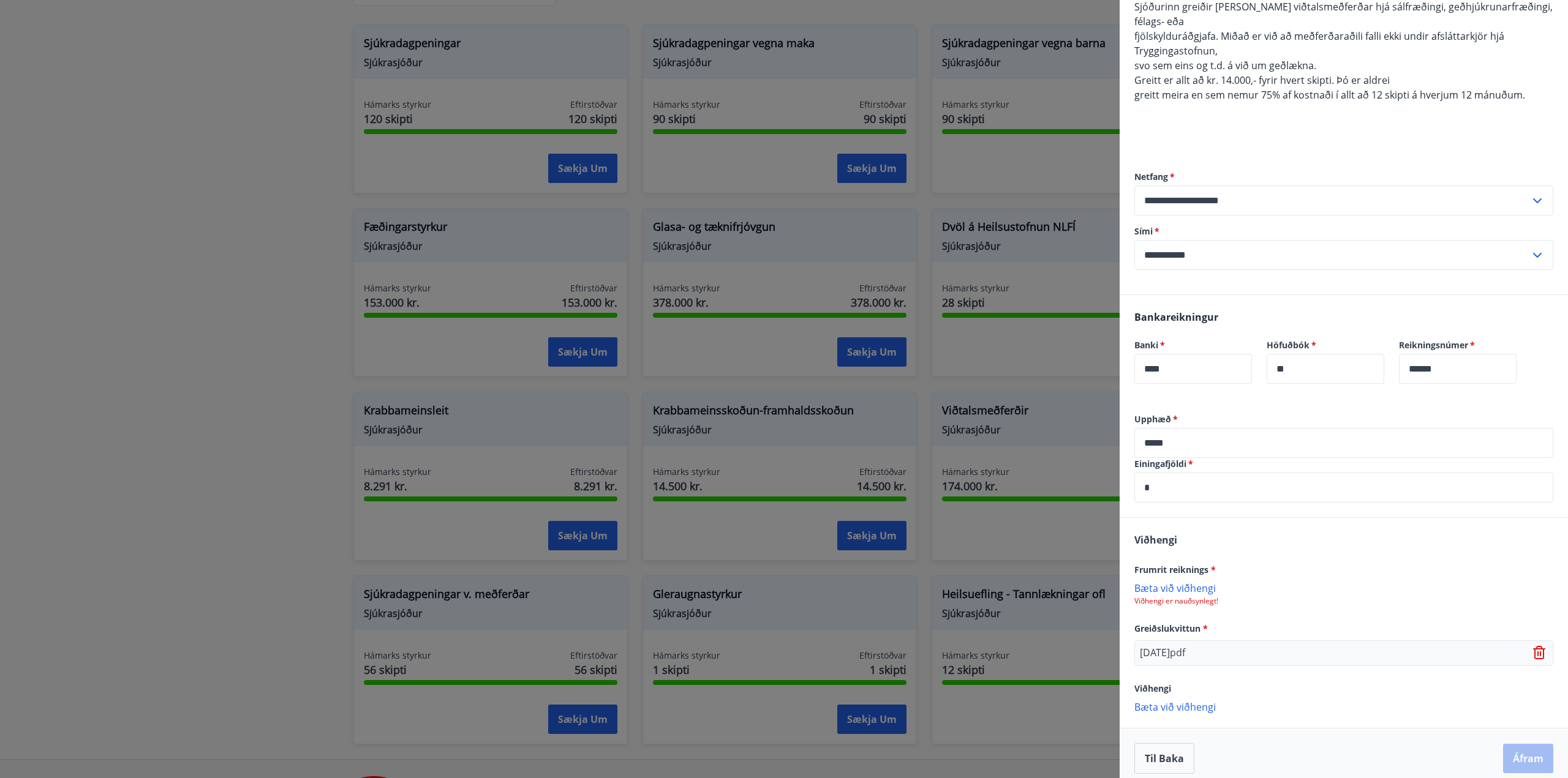
scroll to position [140, 0]
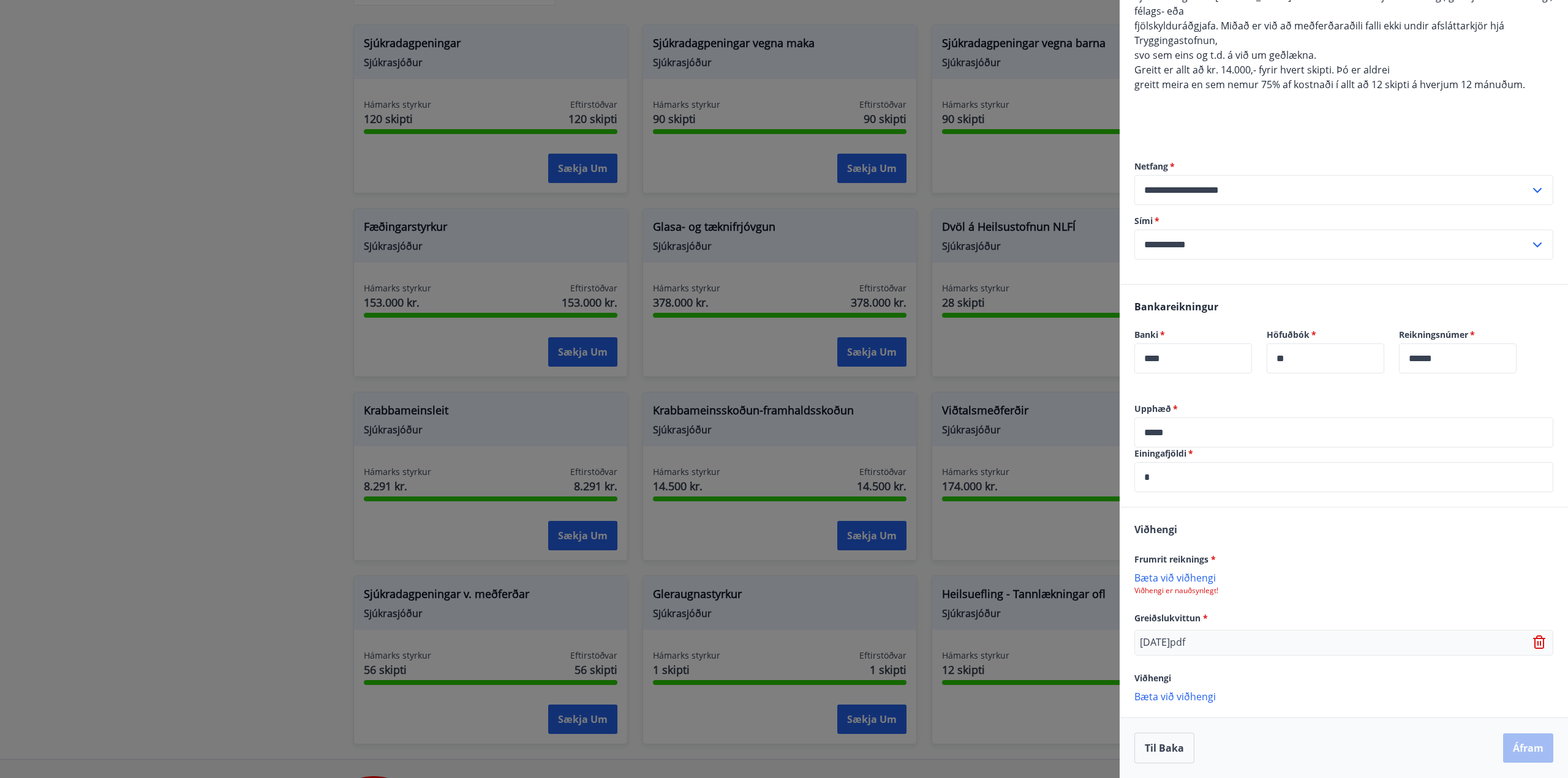
click at [1195, 576] on p "Bæta við viðhengi" at bounding box center [1343, 577] width 419 height 12
click at [1185, 701] on p "Bæta við viðhengi" at bounding box center [1343, 698] width 419 height 12
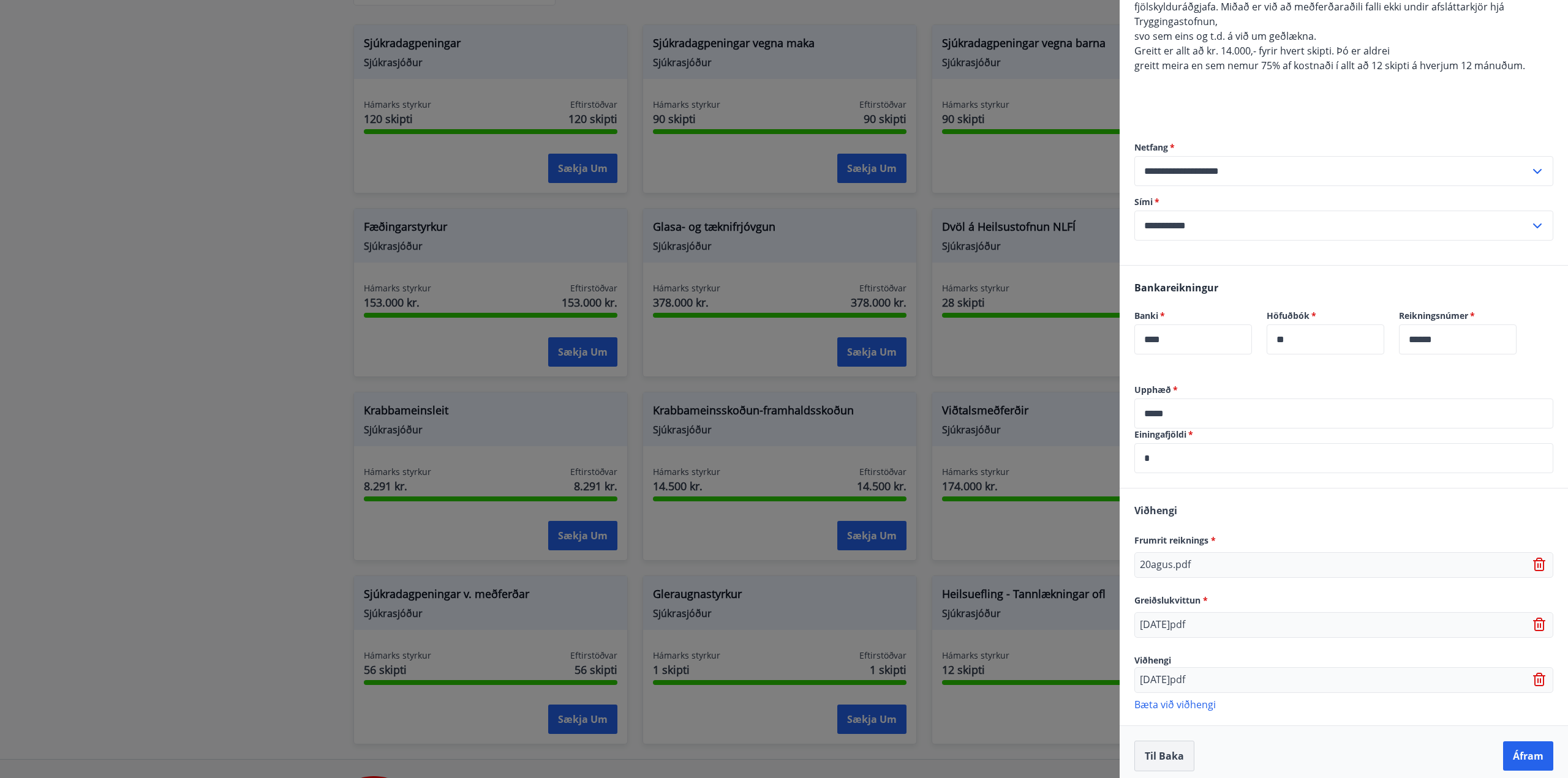
scroll to position [167, 0]
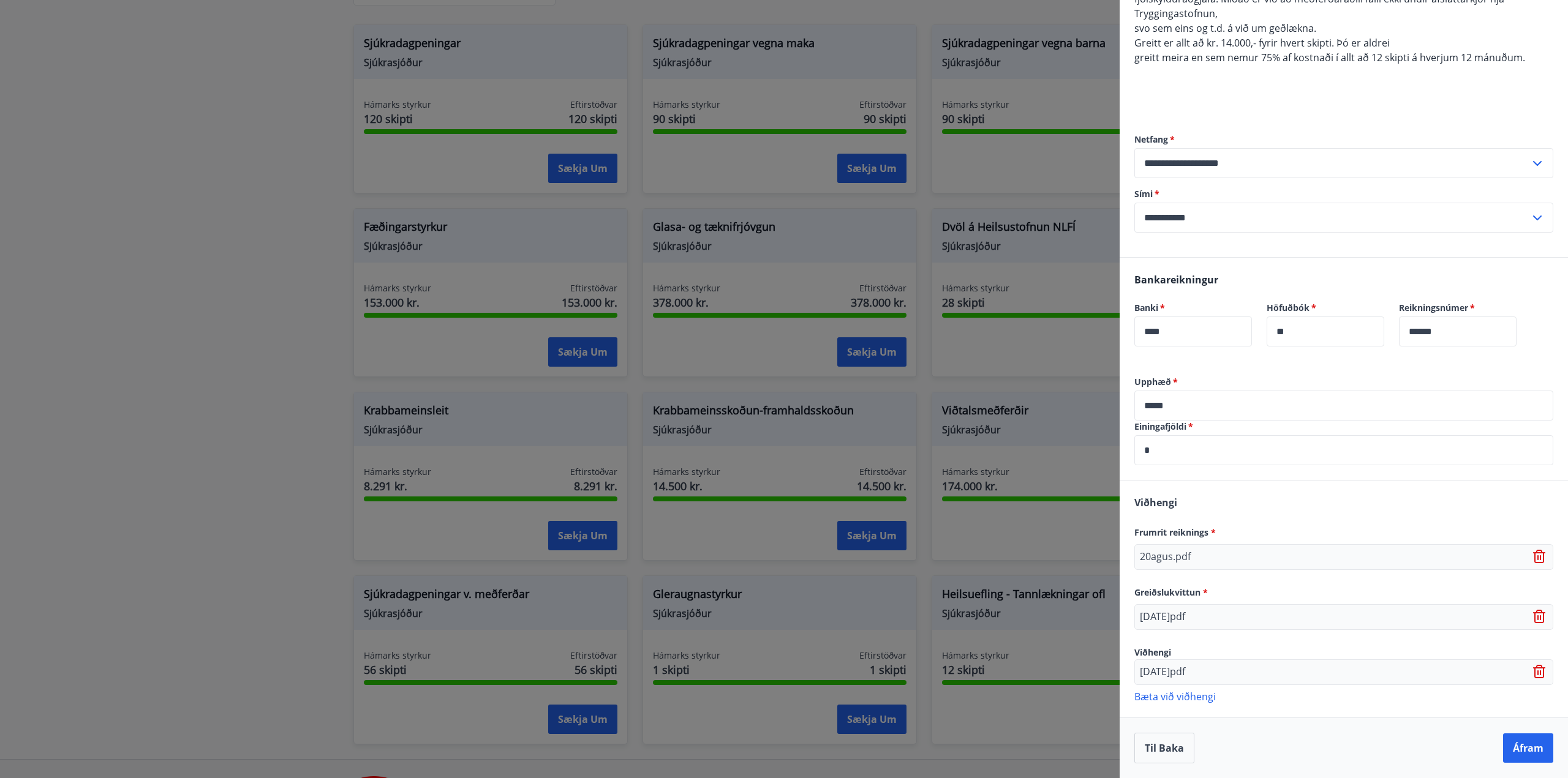
click at [1181, 691] on p "Bæta við viðhengi" at bounding box center [1343, 696] width 419 height 12
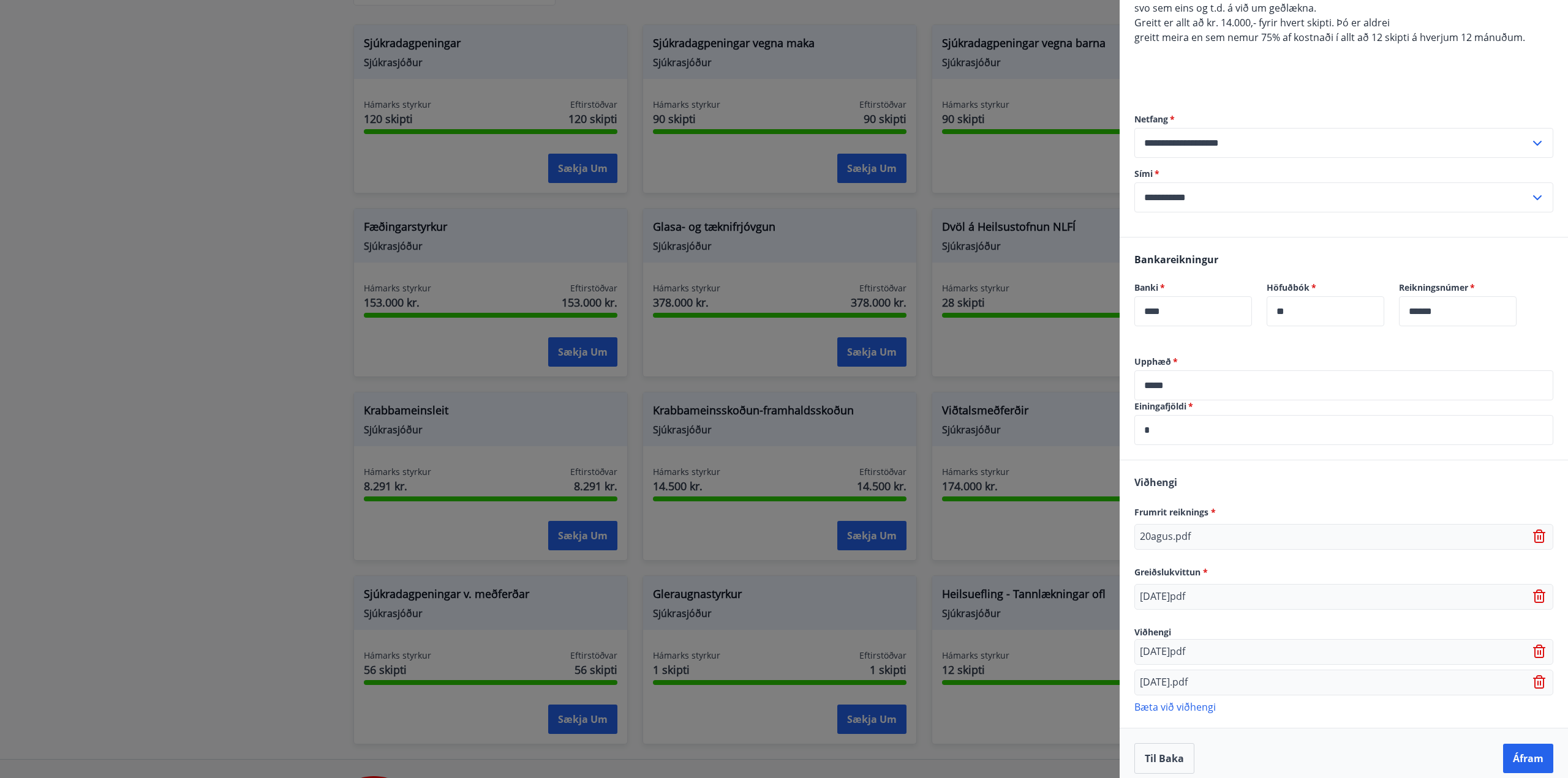
scroll to position [198, 0]
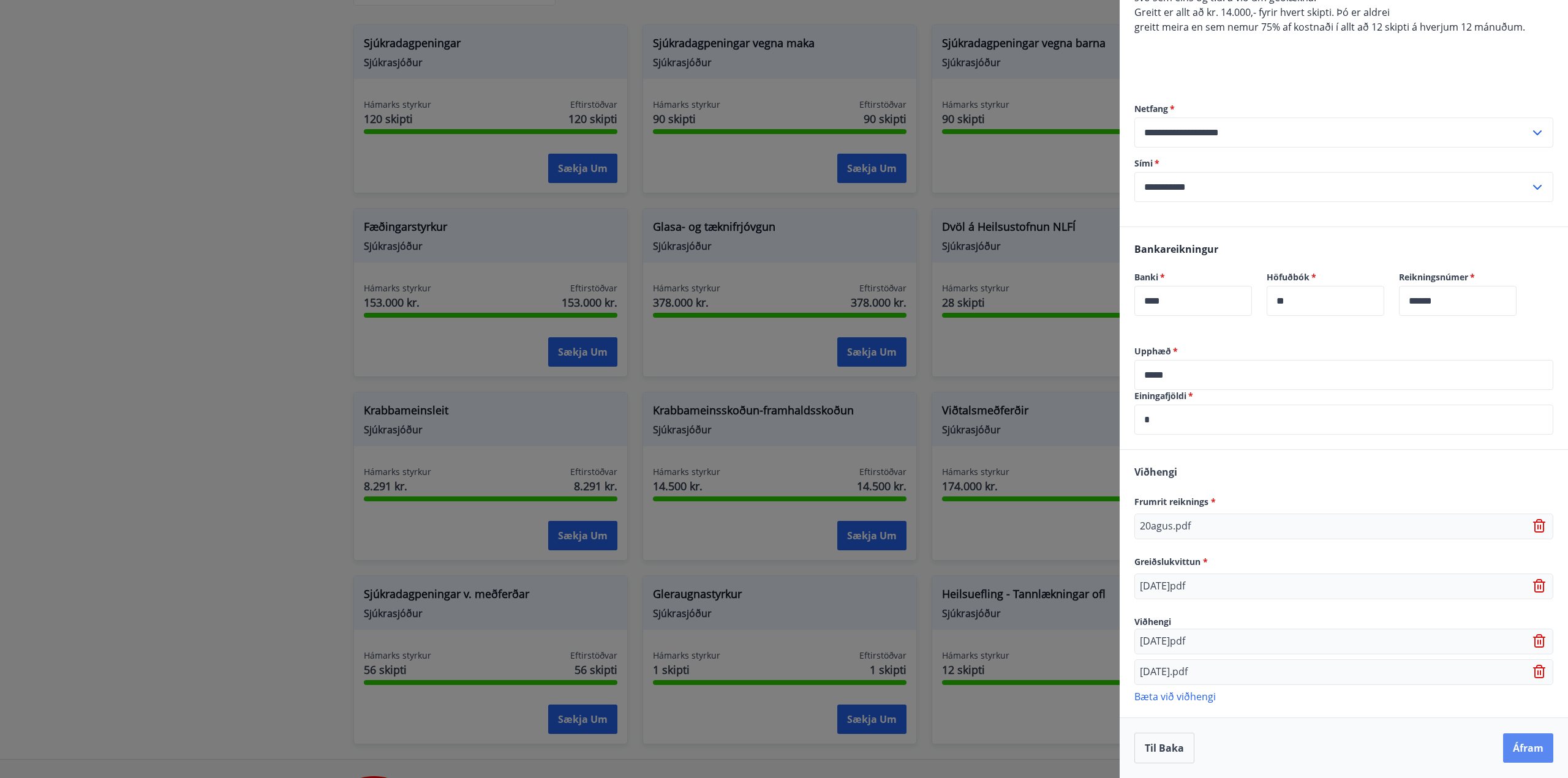
click at [1518, 751] on button "Áfram" at bounding box center [1527, 748] width 50 height 29
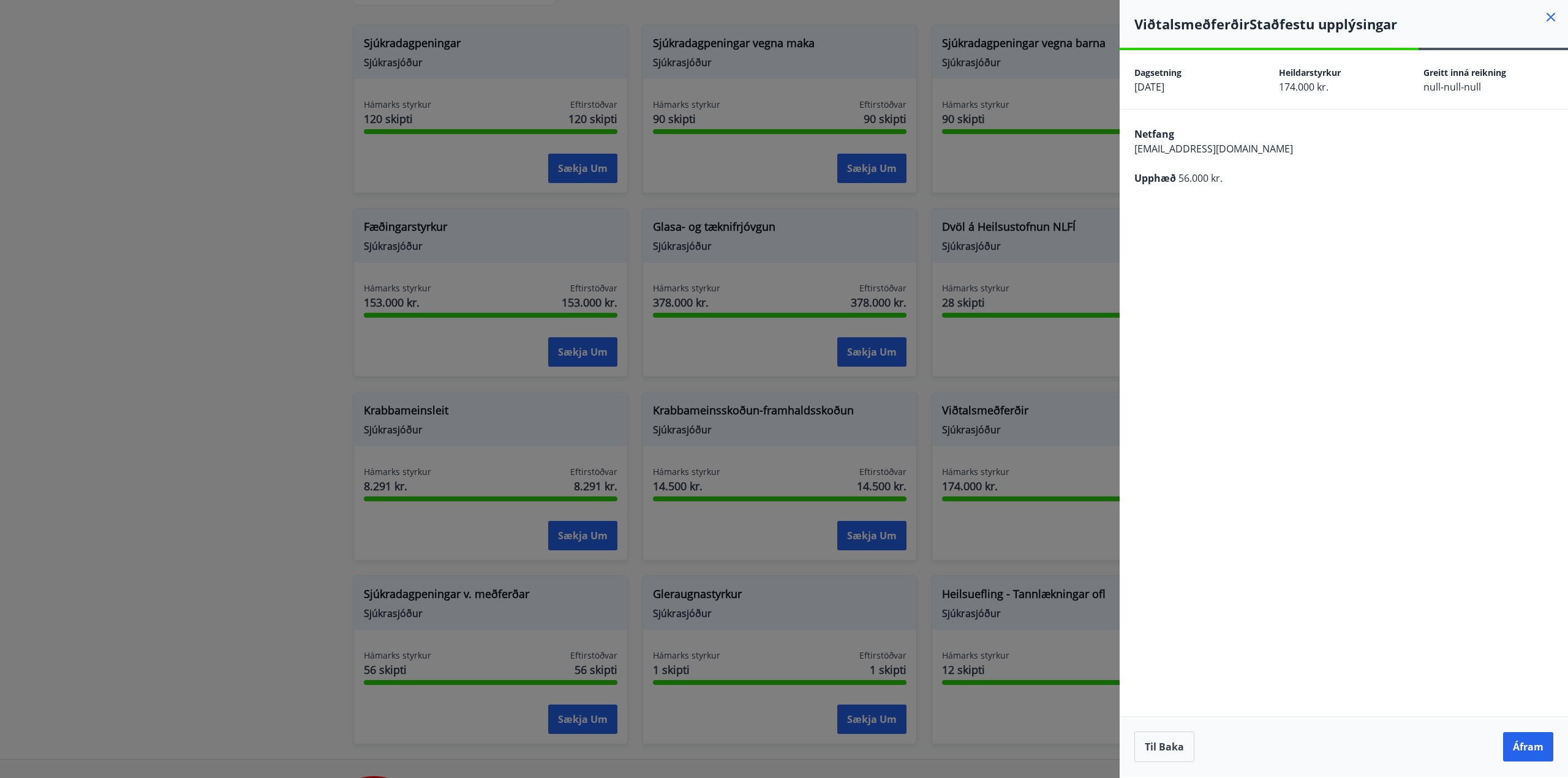
scroll to position [0, 0]
click at [1533, 743] on button "Áfram" at bounding box center [1527, 747] width 50 height 29
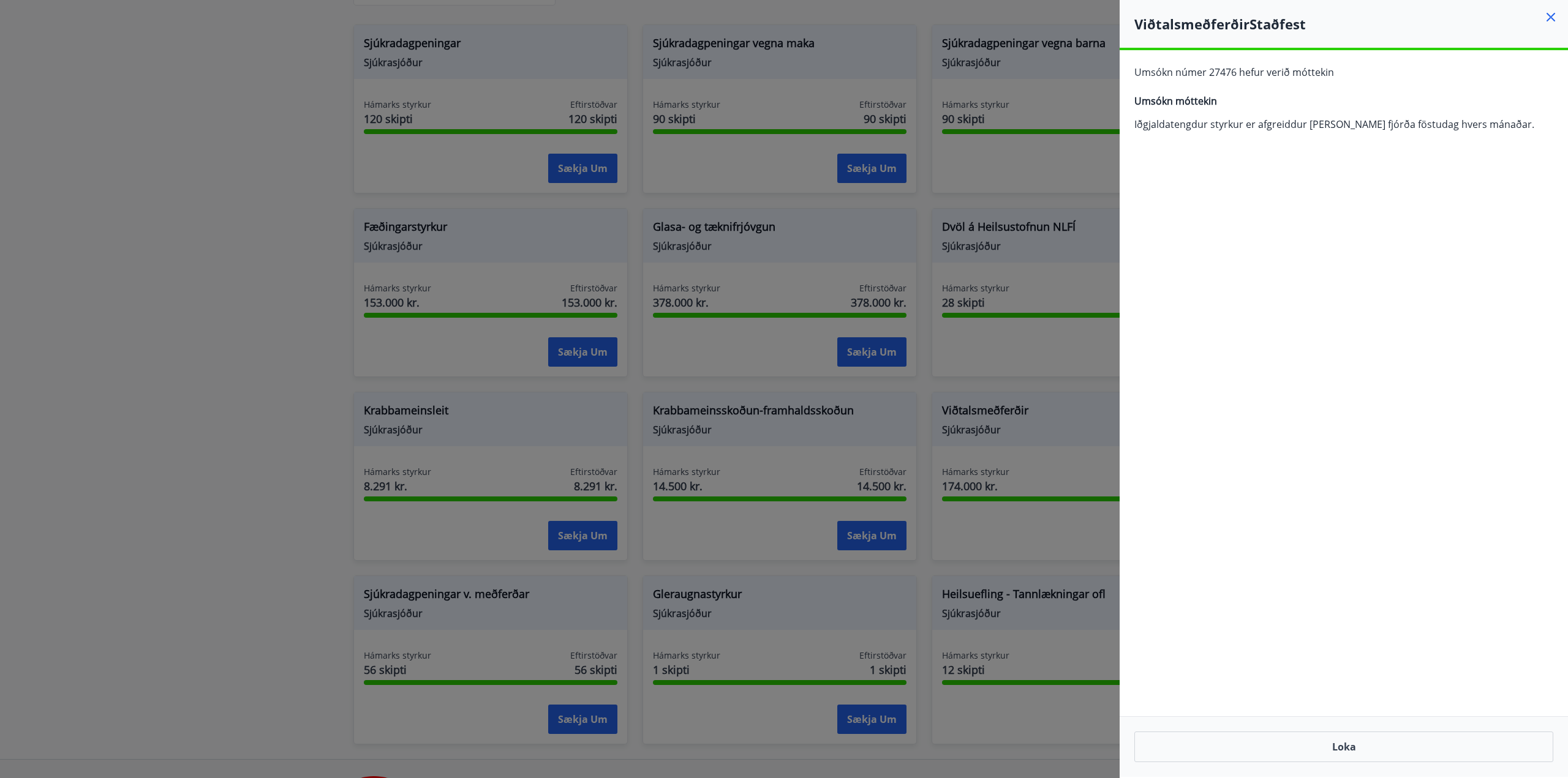
drag, startPoint x: 1343, startPoint y: 390, endPoint x: 1297, endPoint y: 458, distance: 82.1
click at [1342, 389] on div "**********" at bounding box center [1343, 413] width 449 height 727
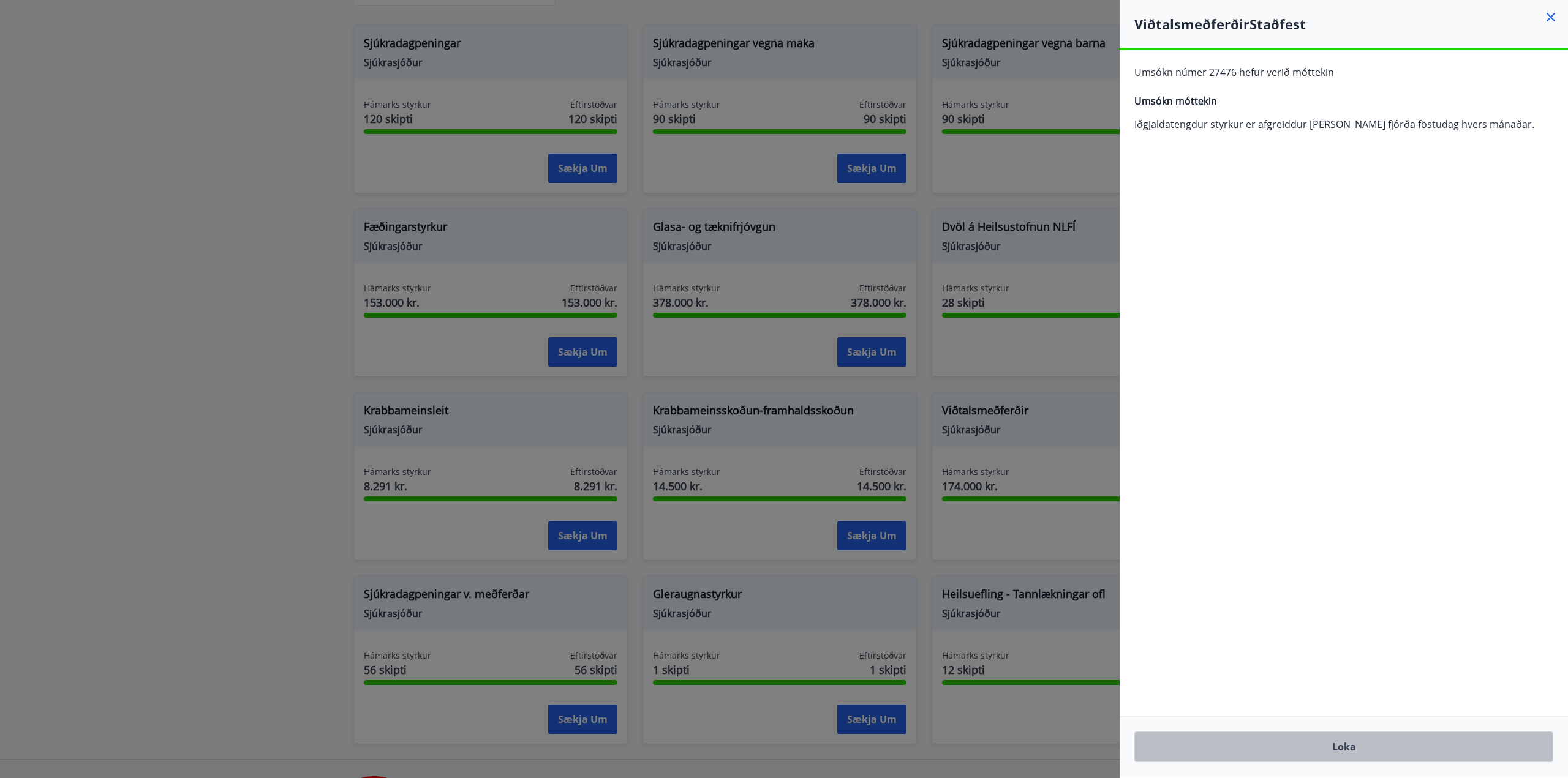
click at [1427, 747] on button "Loka" at bounding box center [1343, 747] width 419 height 31
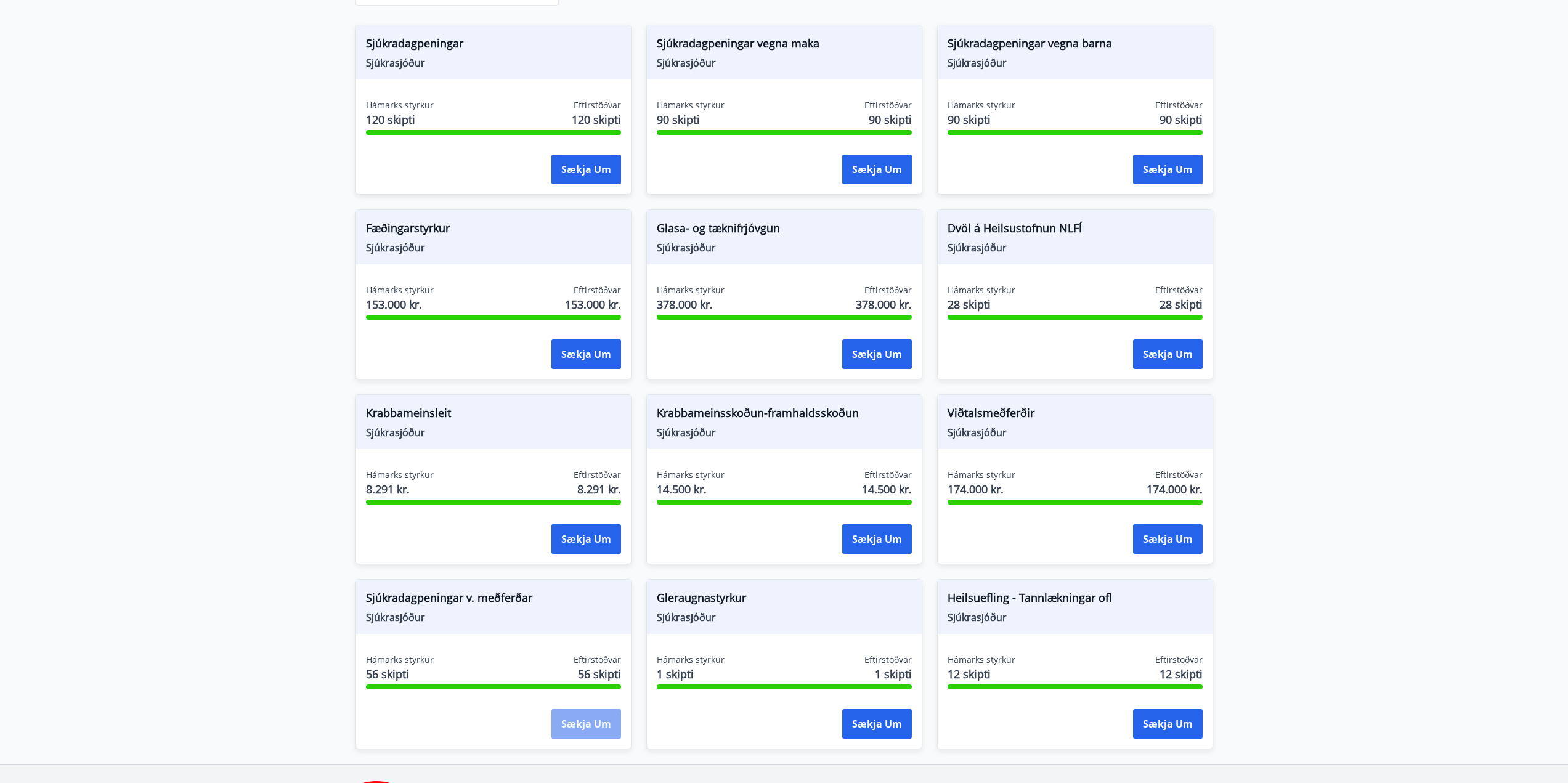
click at [582, 712] on button "Sækja um" at bounding box center [586, 724] width 69 height 29
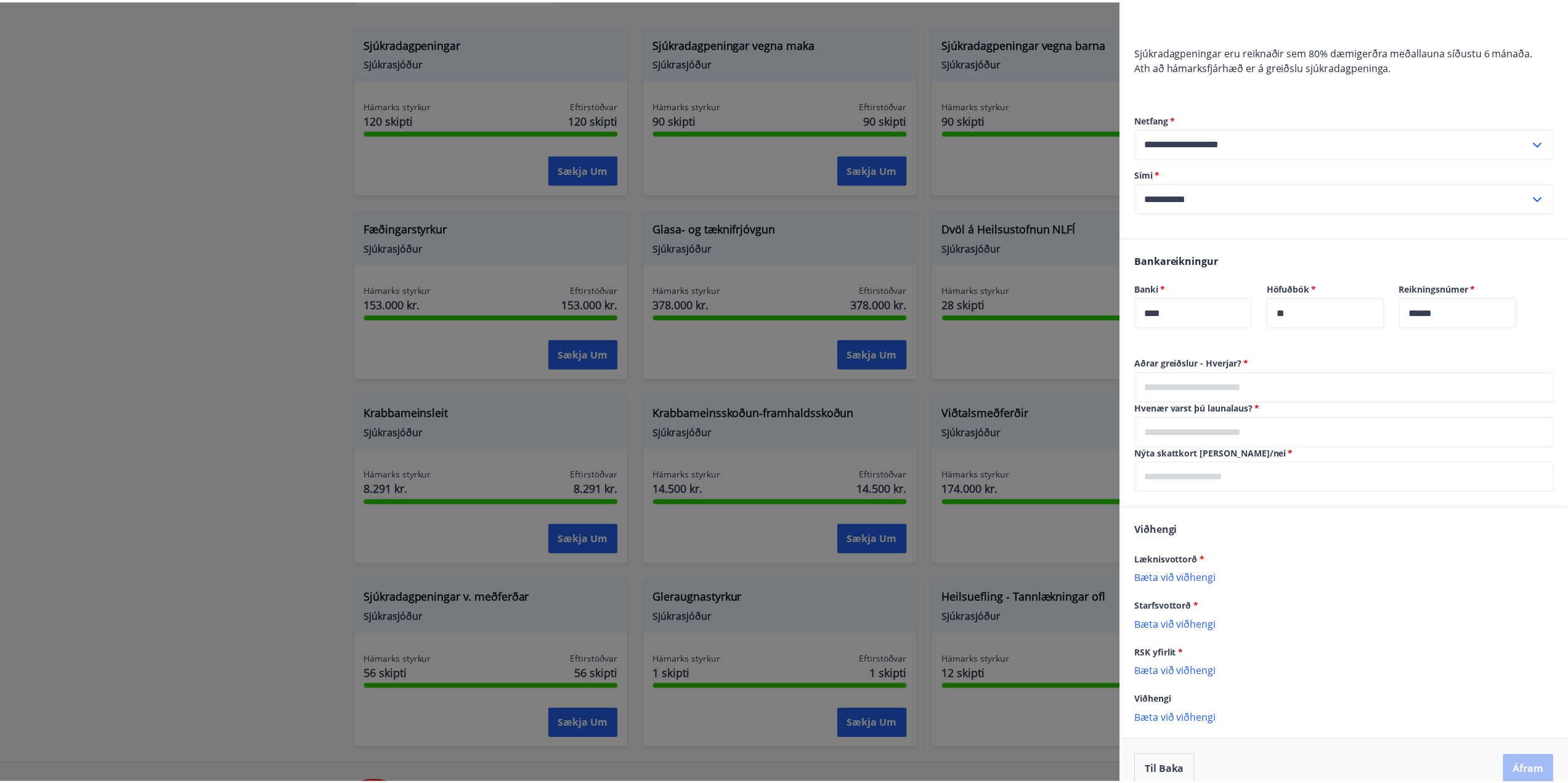
scroll to position [754, 0]
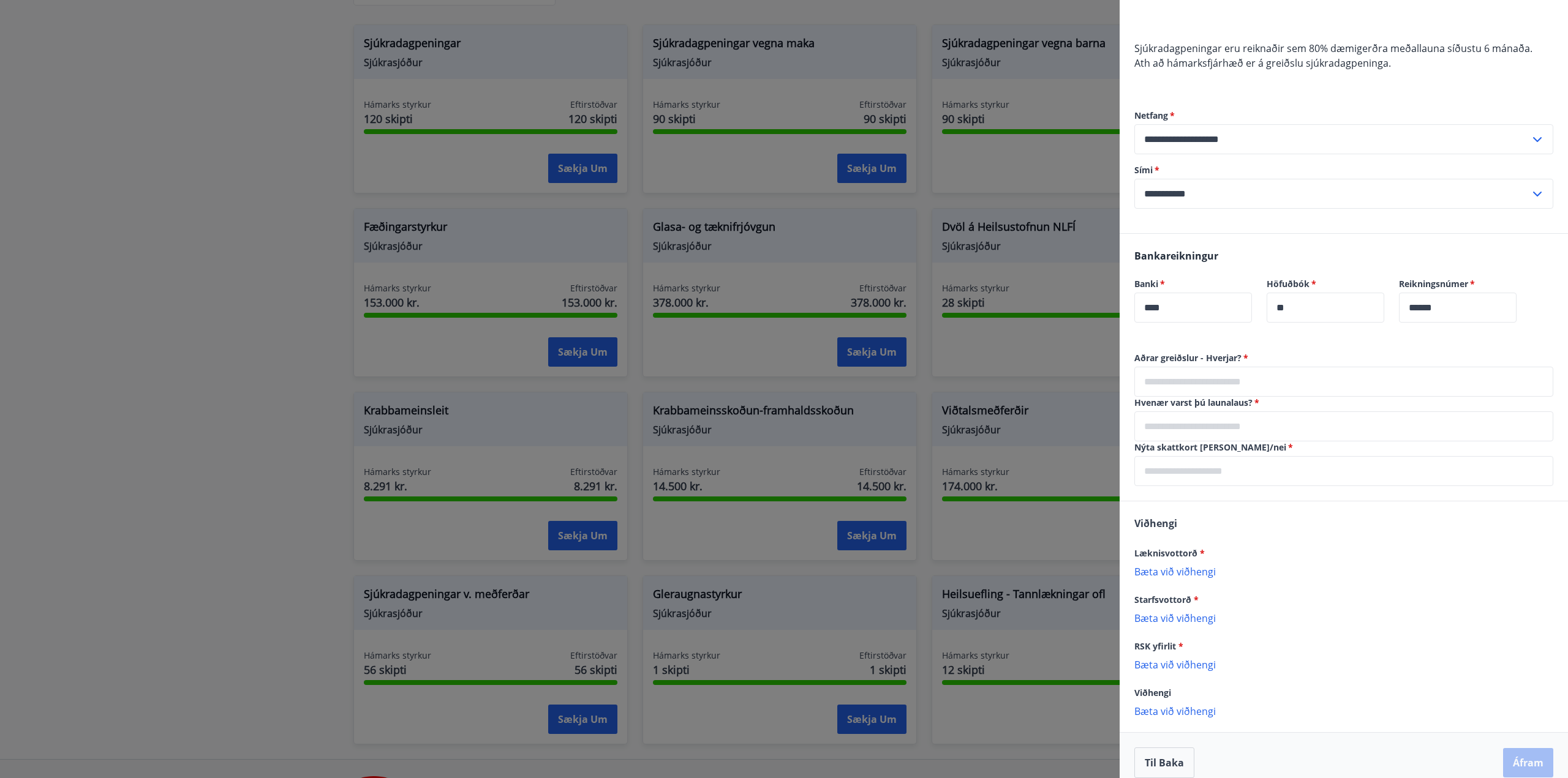
click at [1330, 366] on input "text" at bounding box center [1343, 381] width 419 height 30
click at [1376, 628] on div "Viðhengi Læknisvottorð * [PERSON_NAME] við viðhengi {error_attachment_undefined…" at bounding box center [1343, 616] width 449 height 230
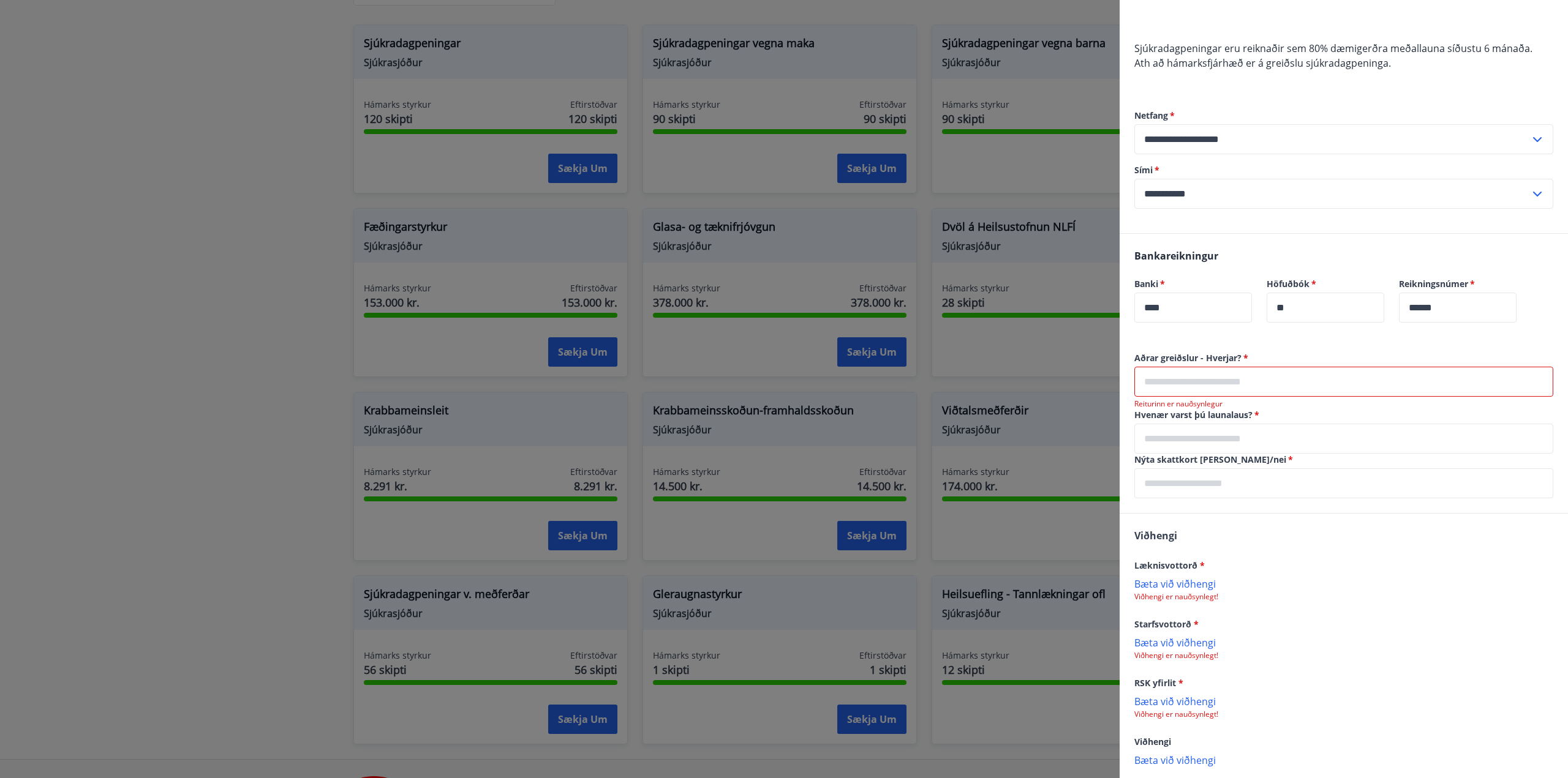
click at [23, 336] on div at bounding box center [784, 389] width 1568 height 778
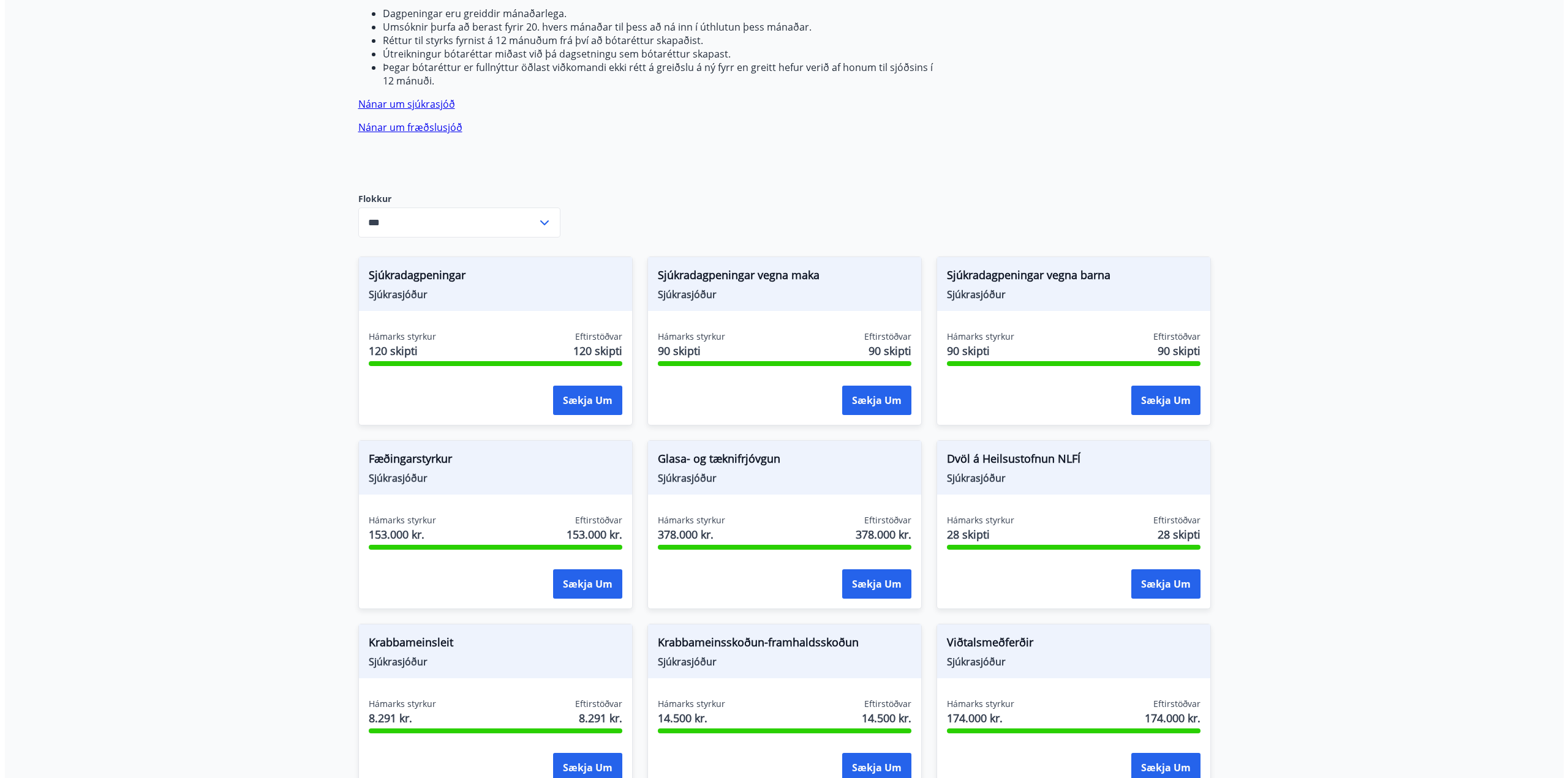
scroll to position [254, 0]
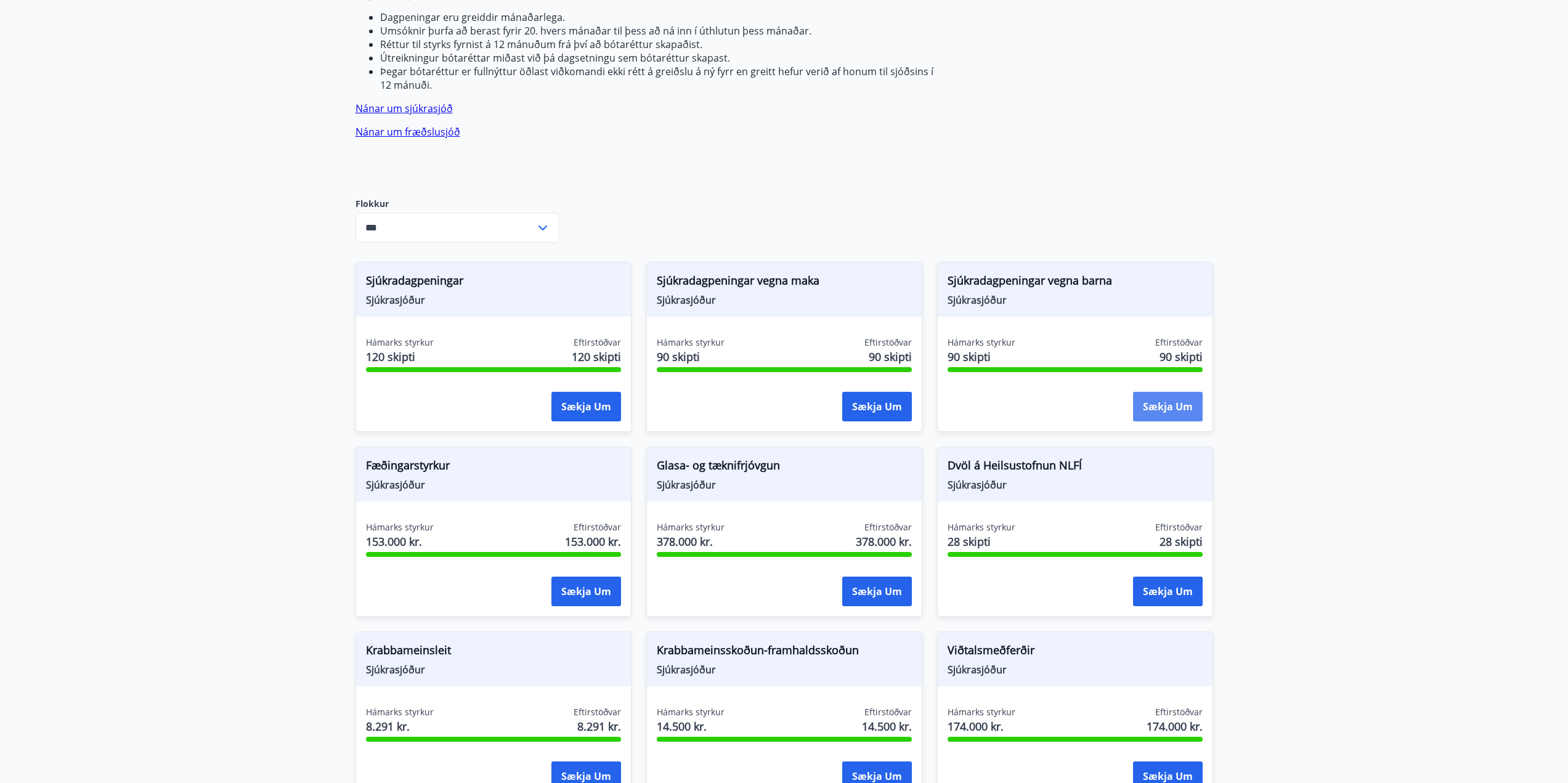
click at [1168, 392] on button "Sækja um" at bounding box center [1168, 407] width 69 height 29
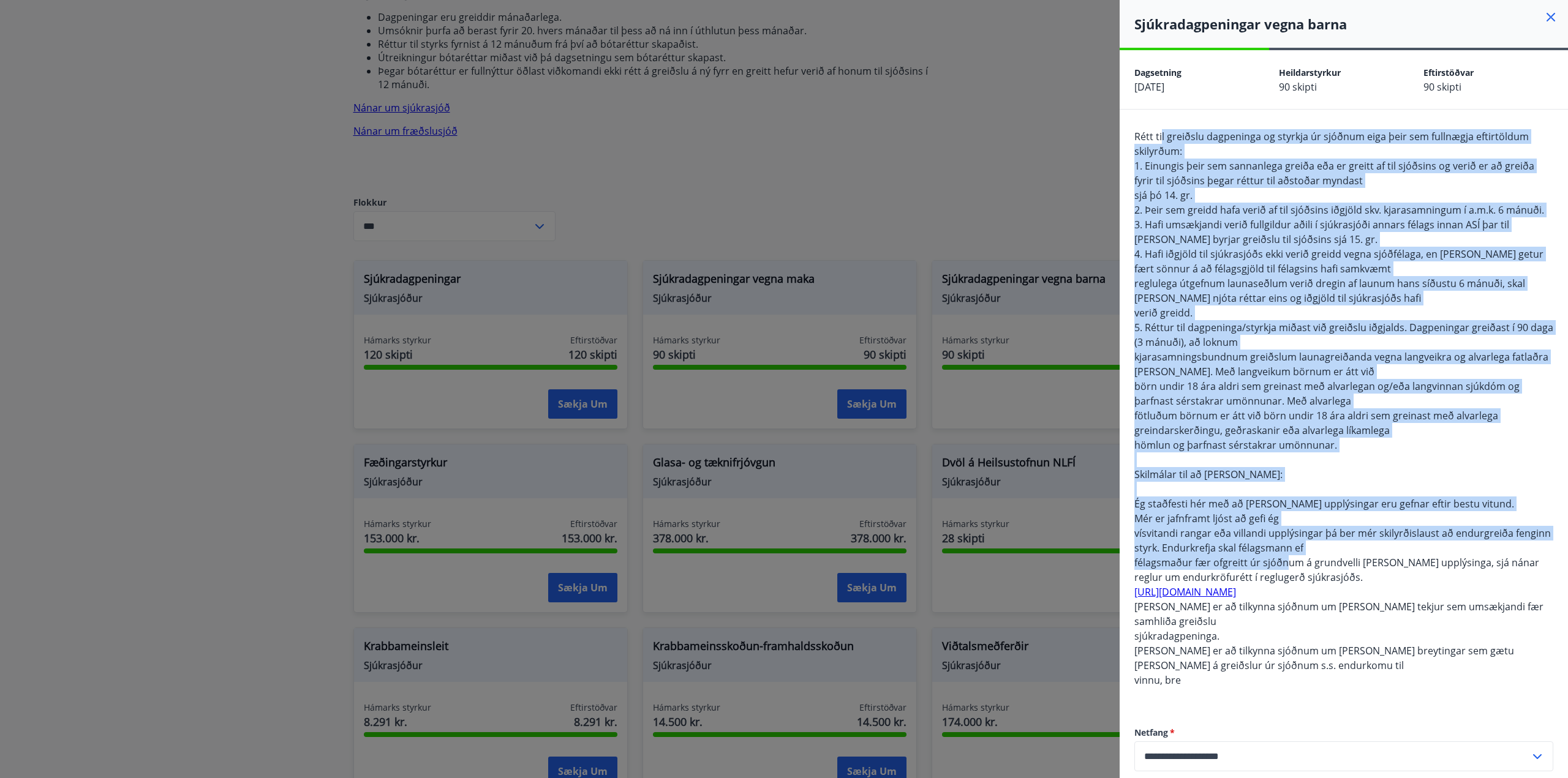
drag, startPoint x: 1162, startPoint y: 134, endPoint x: 1287, endPoint y: 550, distance: 434.4
click at [1287, 550] on span "Rétt til greiðslu dagpeninga og styrkja úr sjóðnum eiga þeir sem fullnægja efti…" at bounding box center [1343, 408] width 419 height 557
copy span "l ipsumdol sitametcon ad elitsed do eiusmod temp inci utl etdolorem aliquaenima…"
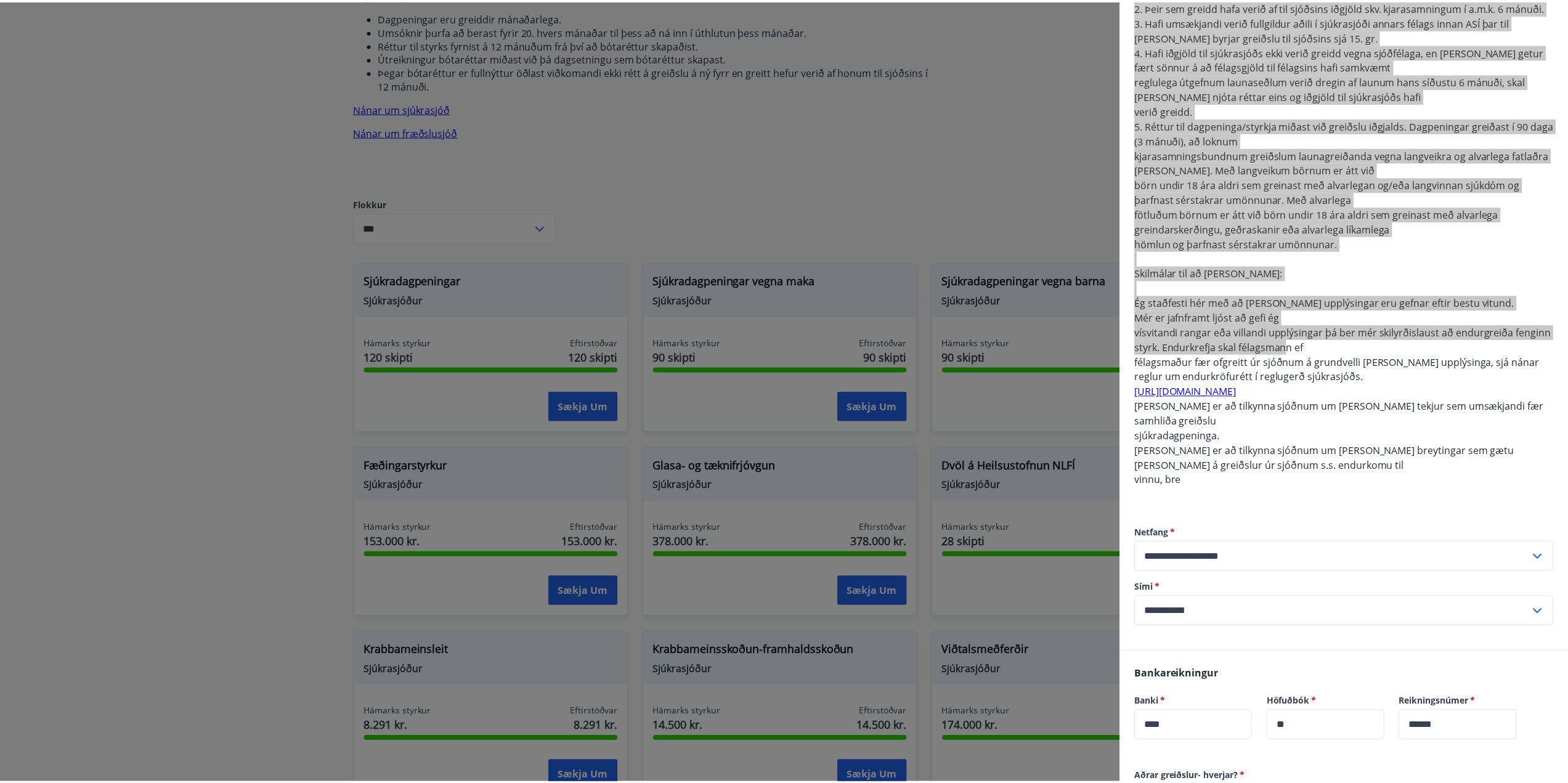
scroll to position [0, 0]
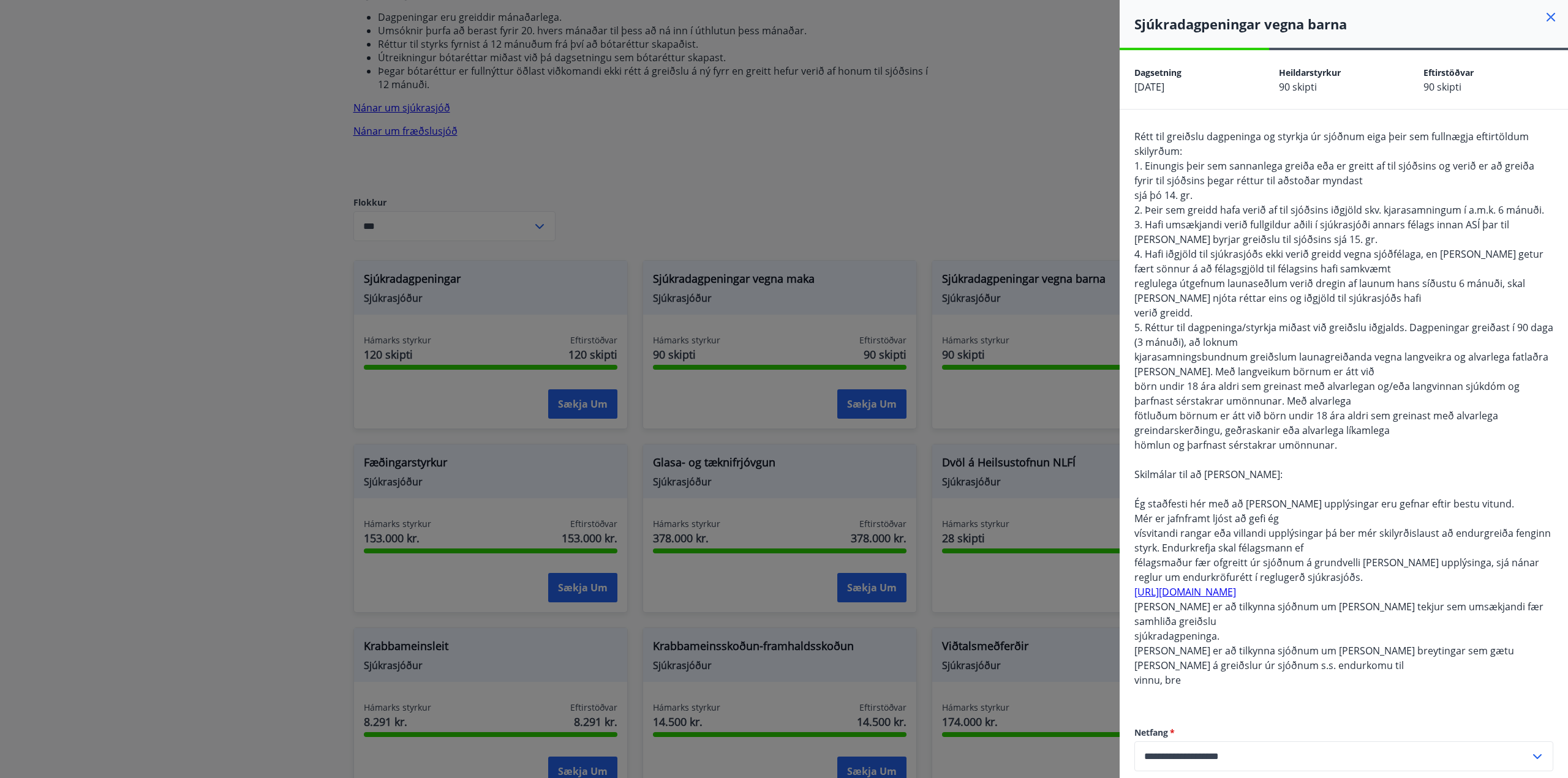
drag, startPoint x: 893, startPoint y: 103, endPoint x: 725, endPoint y: 318, distance: 272.9
click at [893, 103] on div at bounding box center [784, 389] width 1568 height 778
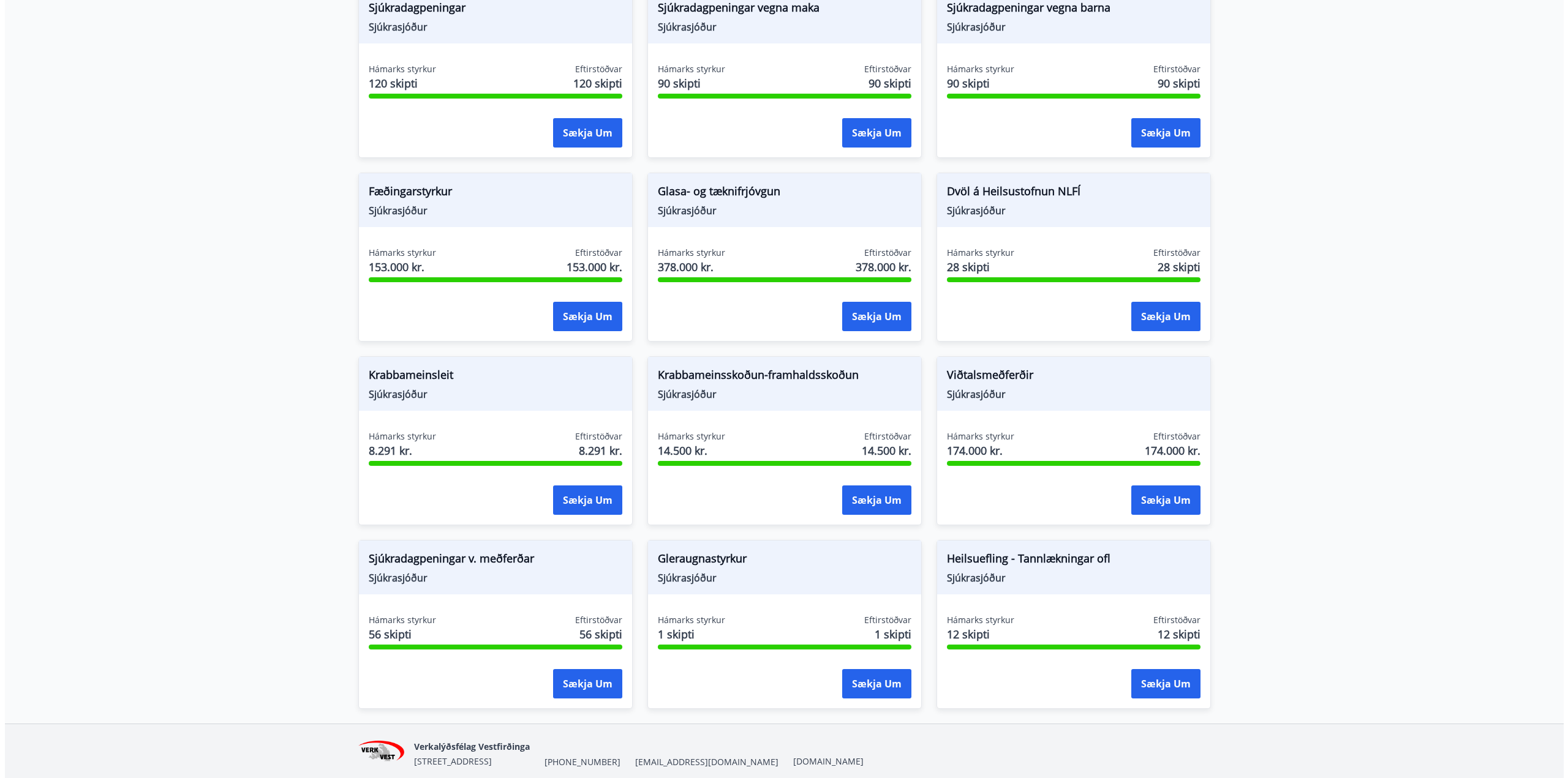
scroll to position [560, 0]
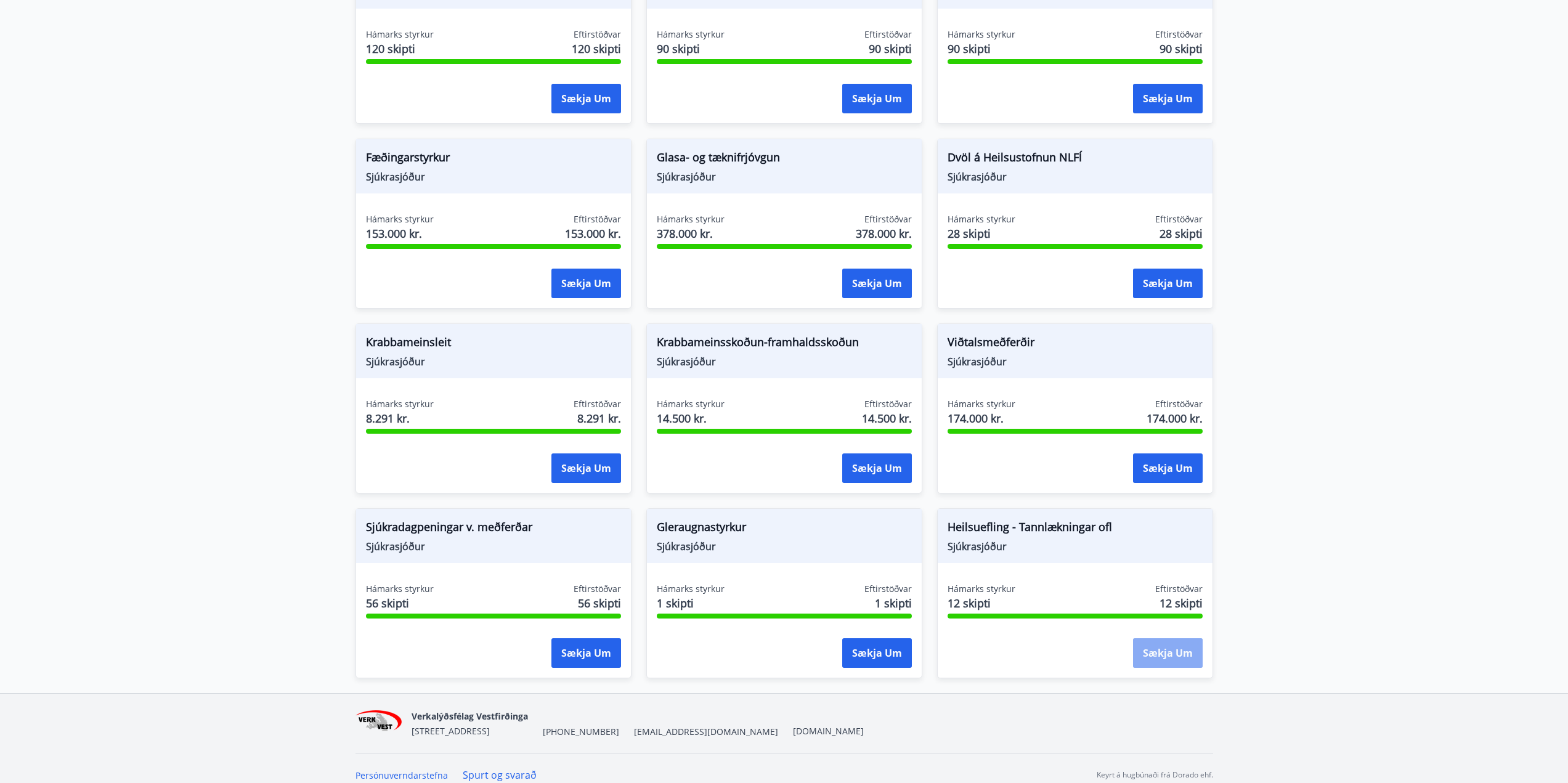
click at [1179, 641] on button "Sækja um" at bounding box center [1168, 653] width 69 height 29
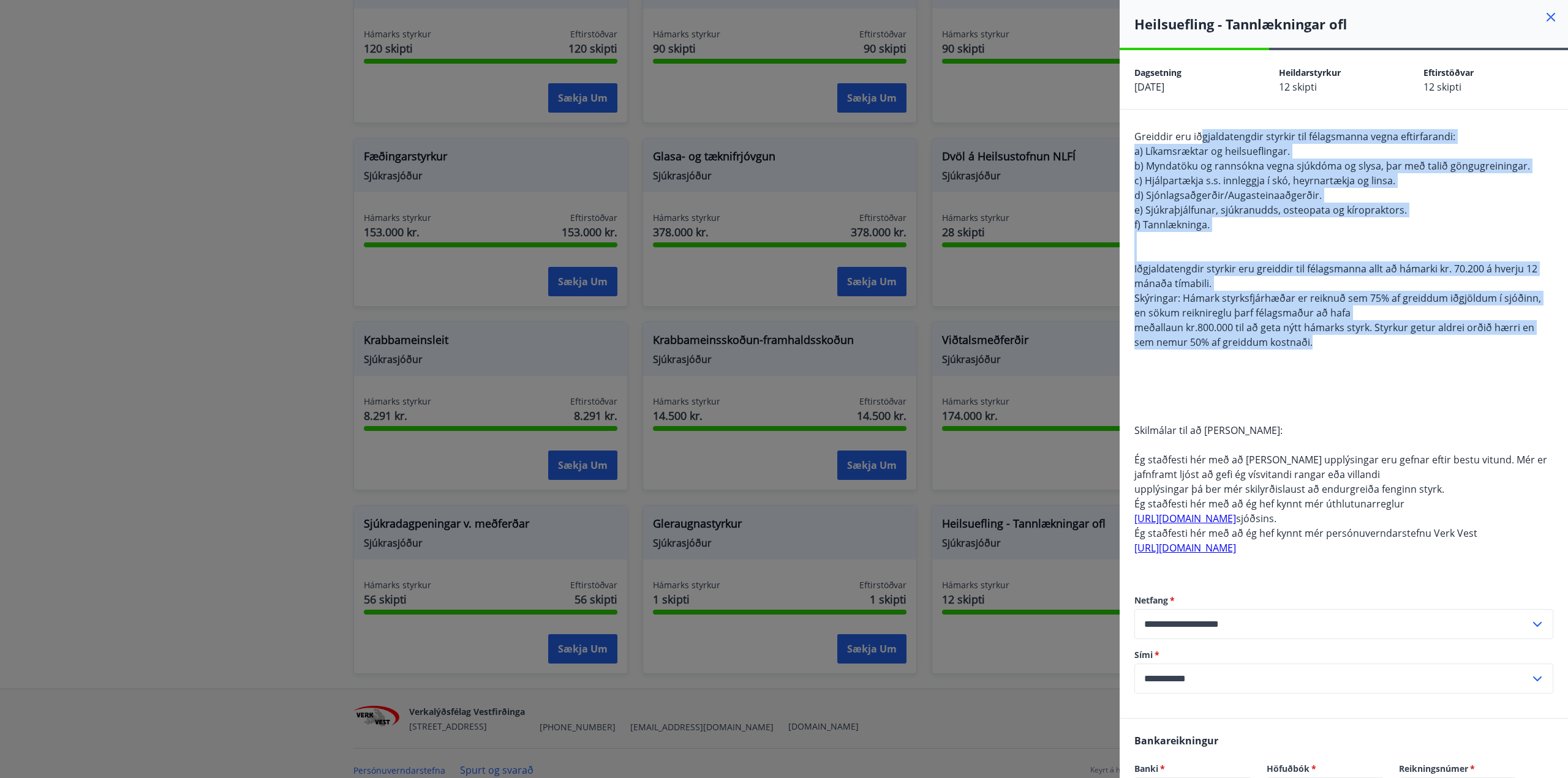
drag, startPoint x: 1202, startPoint y: 140, endPoint x: 1400, endPoint y: 336, distance: 278.6
click at [1402, 340] on div "Greiddir eru iðgjaldatengdir styrkir til félagsmanna vegna eftirfarandi: a) Lík…" at bounding box center [1343, 350] width 419 height 441
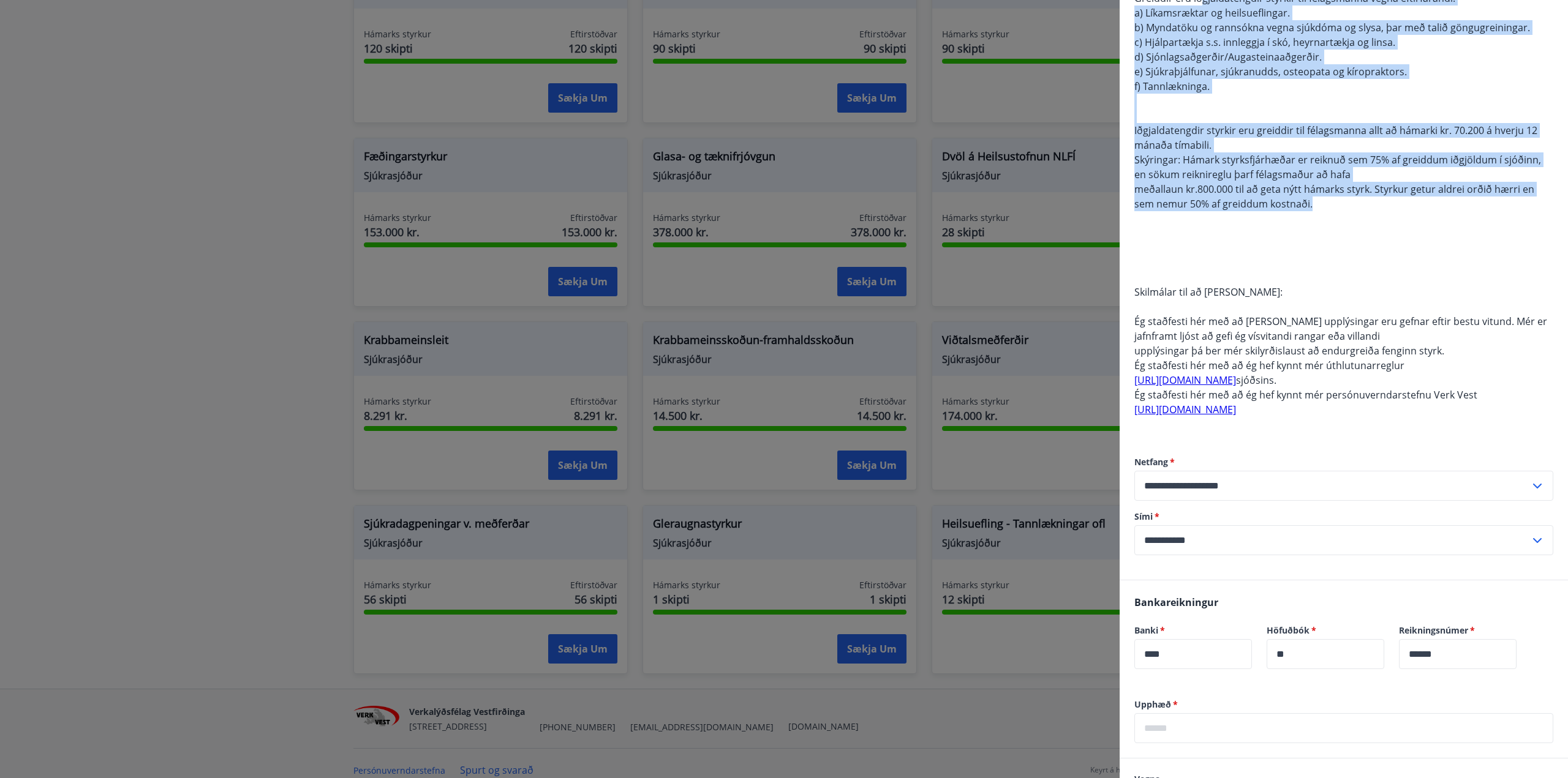
scroll to position [392, 0]
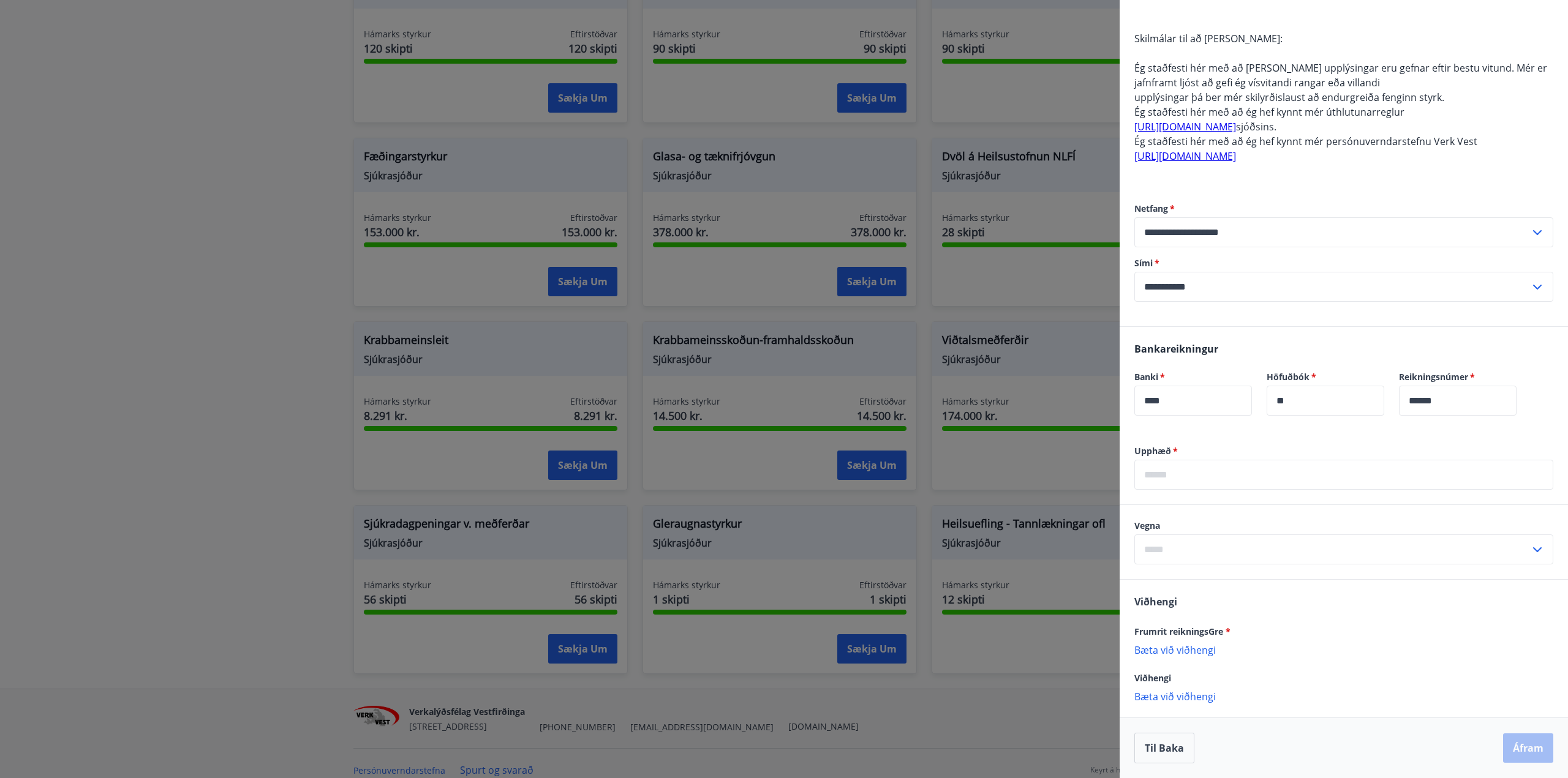
copy span "gjaldatengdir styrkir til félagsmanna vegna eftirfarandi: a) Líkamsræktar og he…"
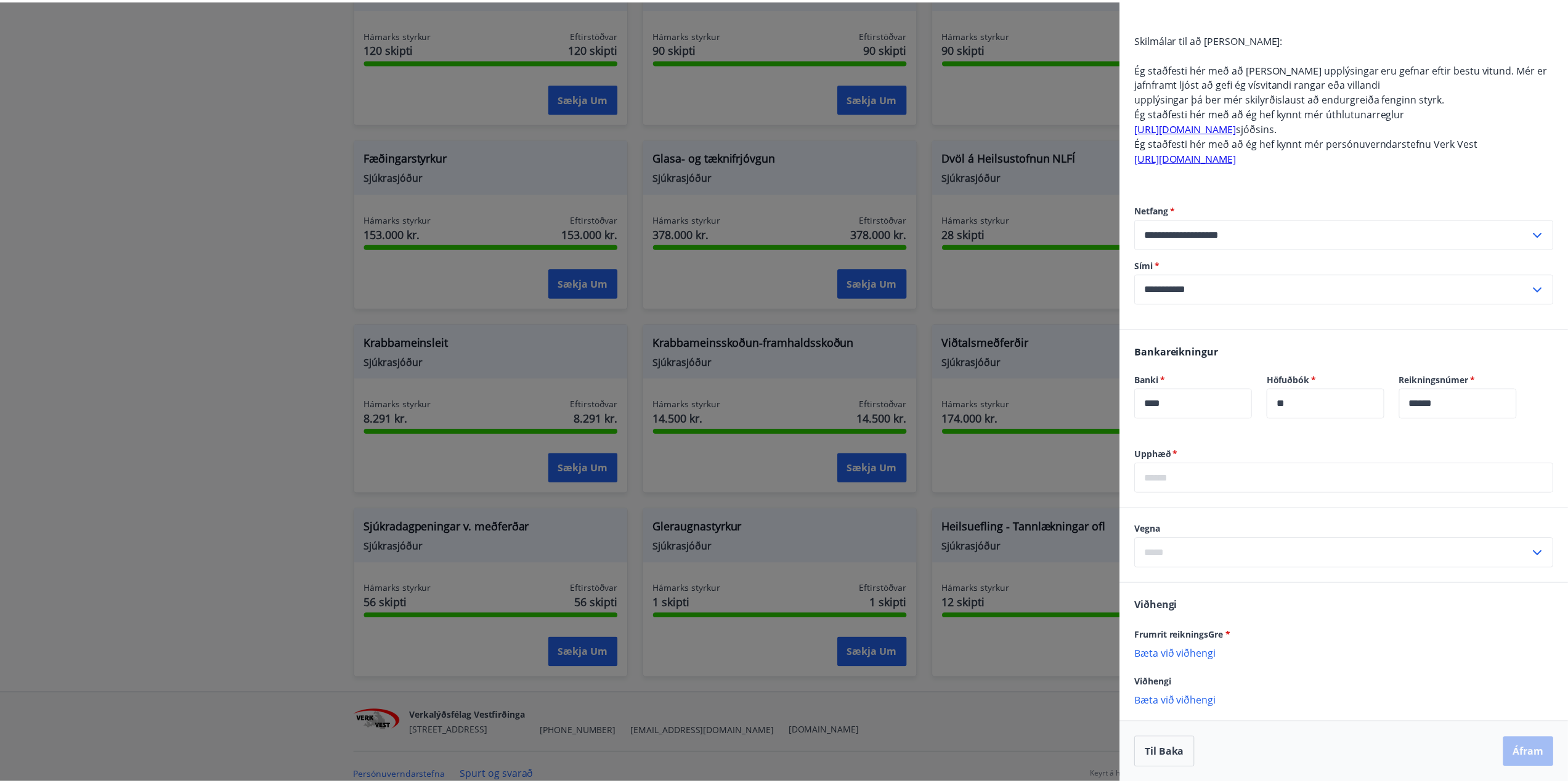
scroll to position [0, 0]
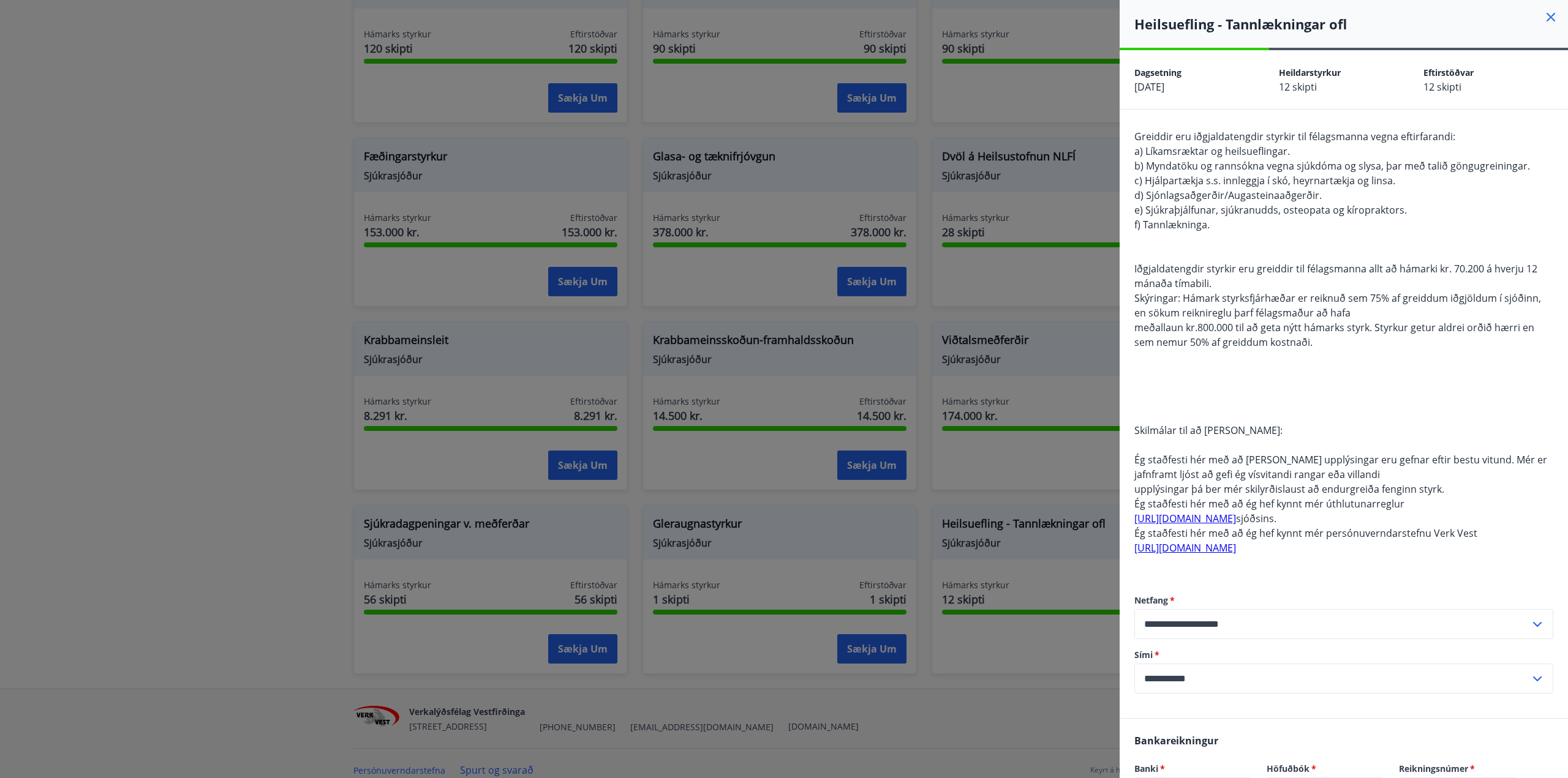
click at [209, 189] on div at bounding box center [784, 389] width 1568 height 778
